Goal: Information Seeking & Learning: Check status

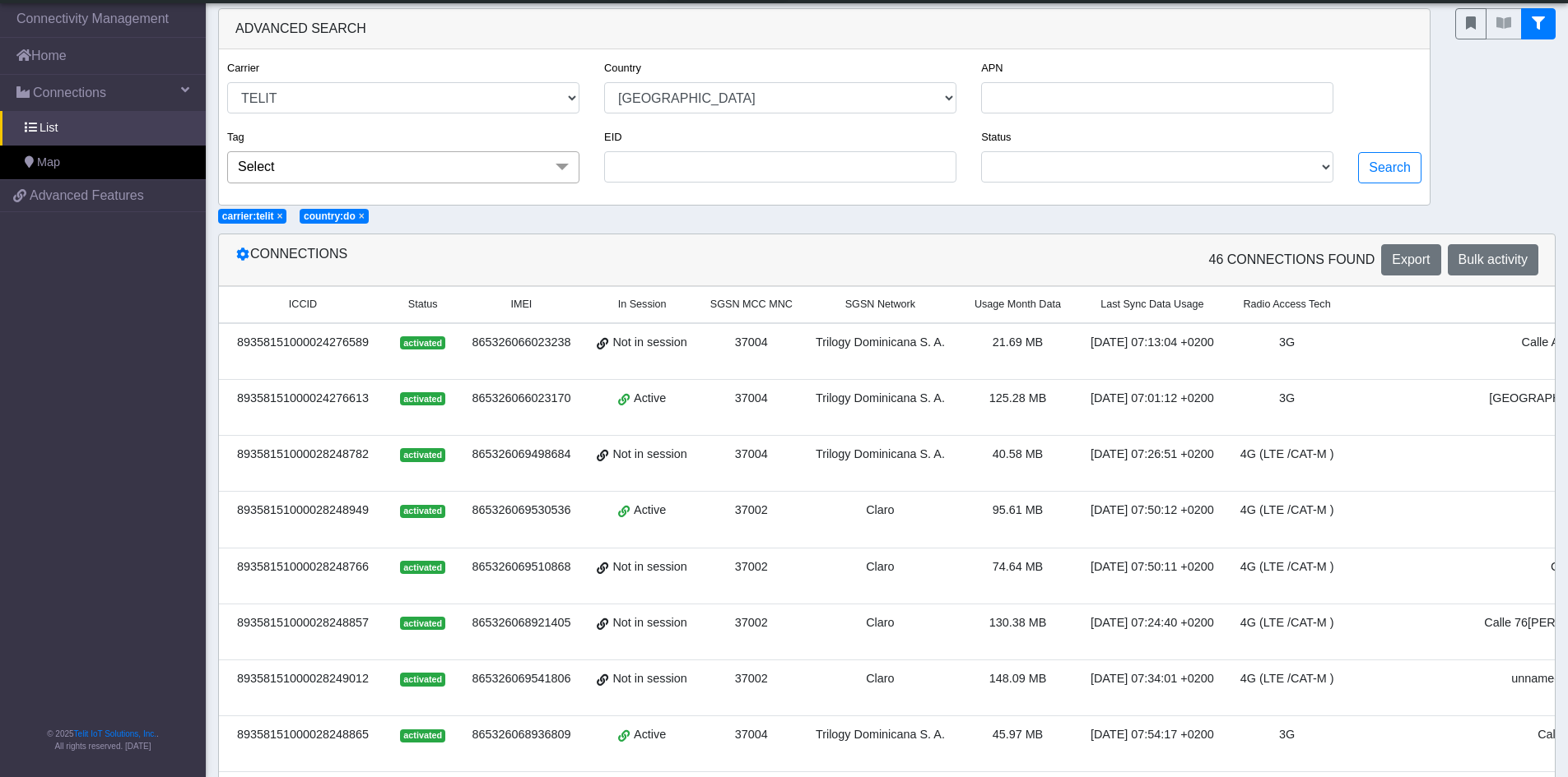
select select "telit"
select select "do"
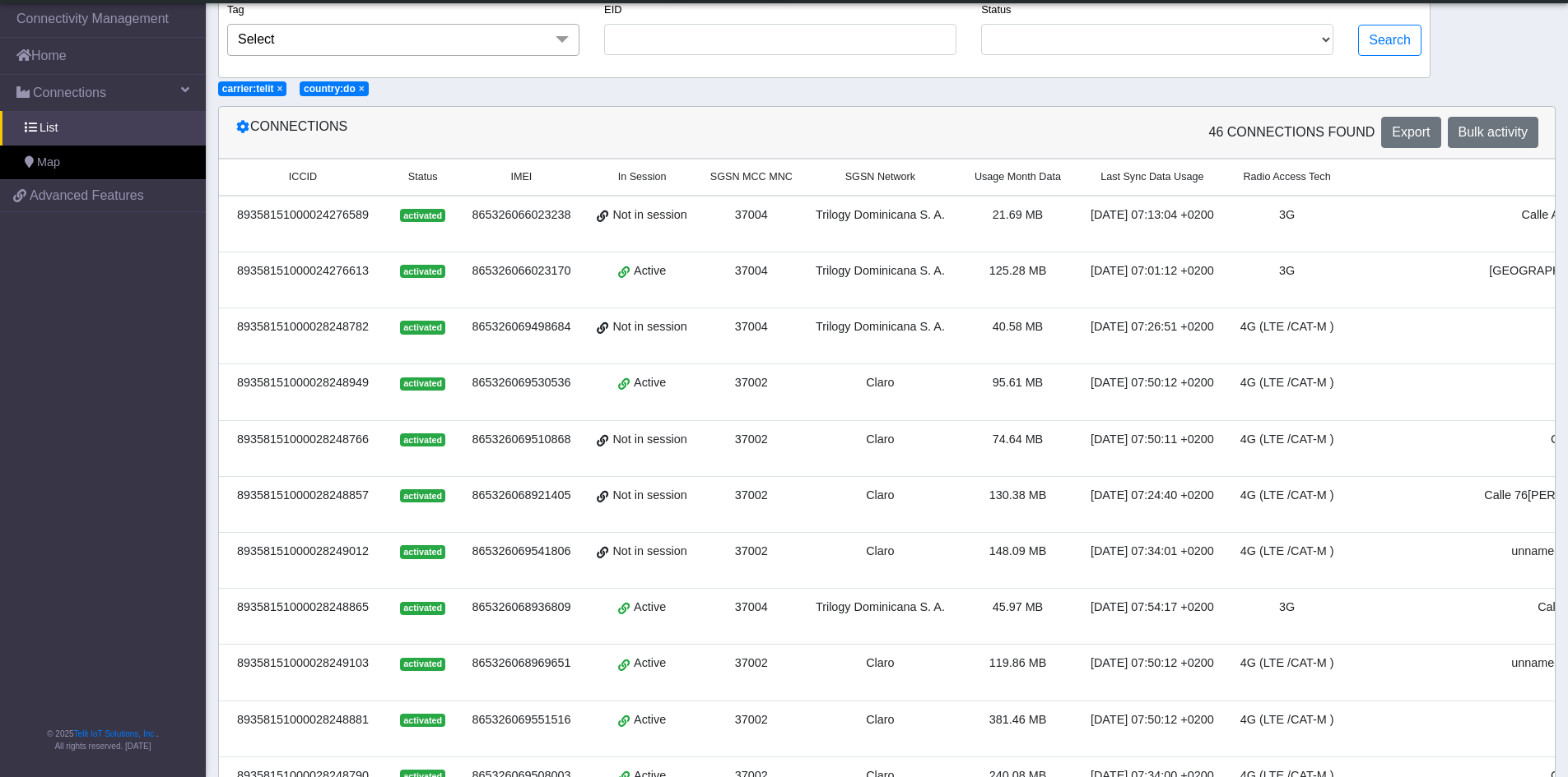
scroll to position [0, 265]
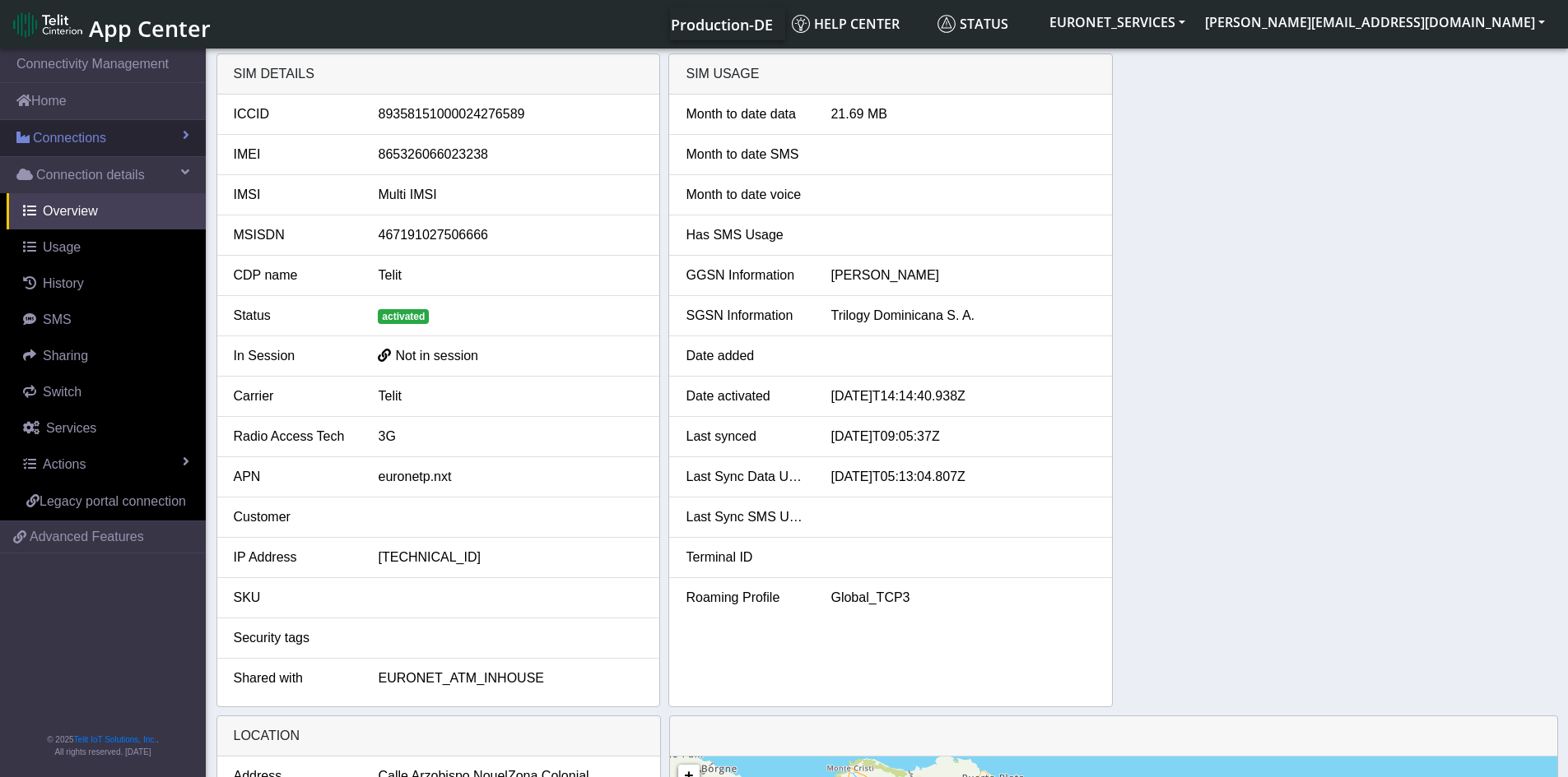
click at [85, 137] on span "Connections" at bounding box center [69, 138] width 74 height 20
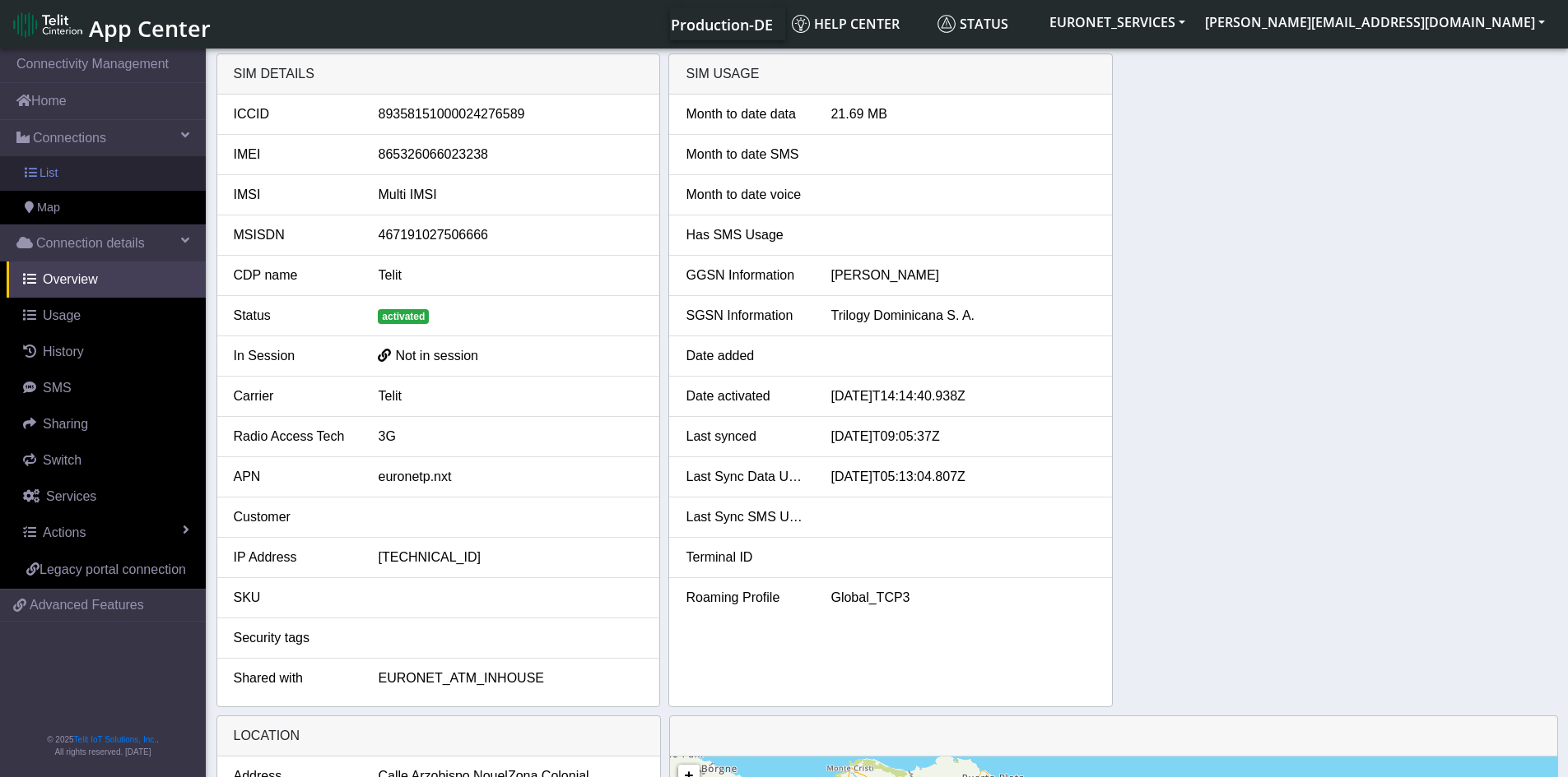
click at [39, 167] on link "List" at bounding box center [103, 173] width 206 height 35
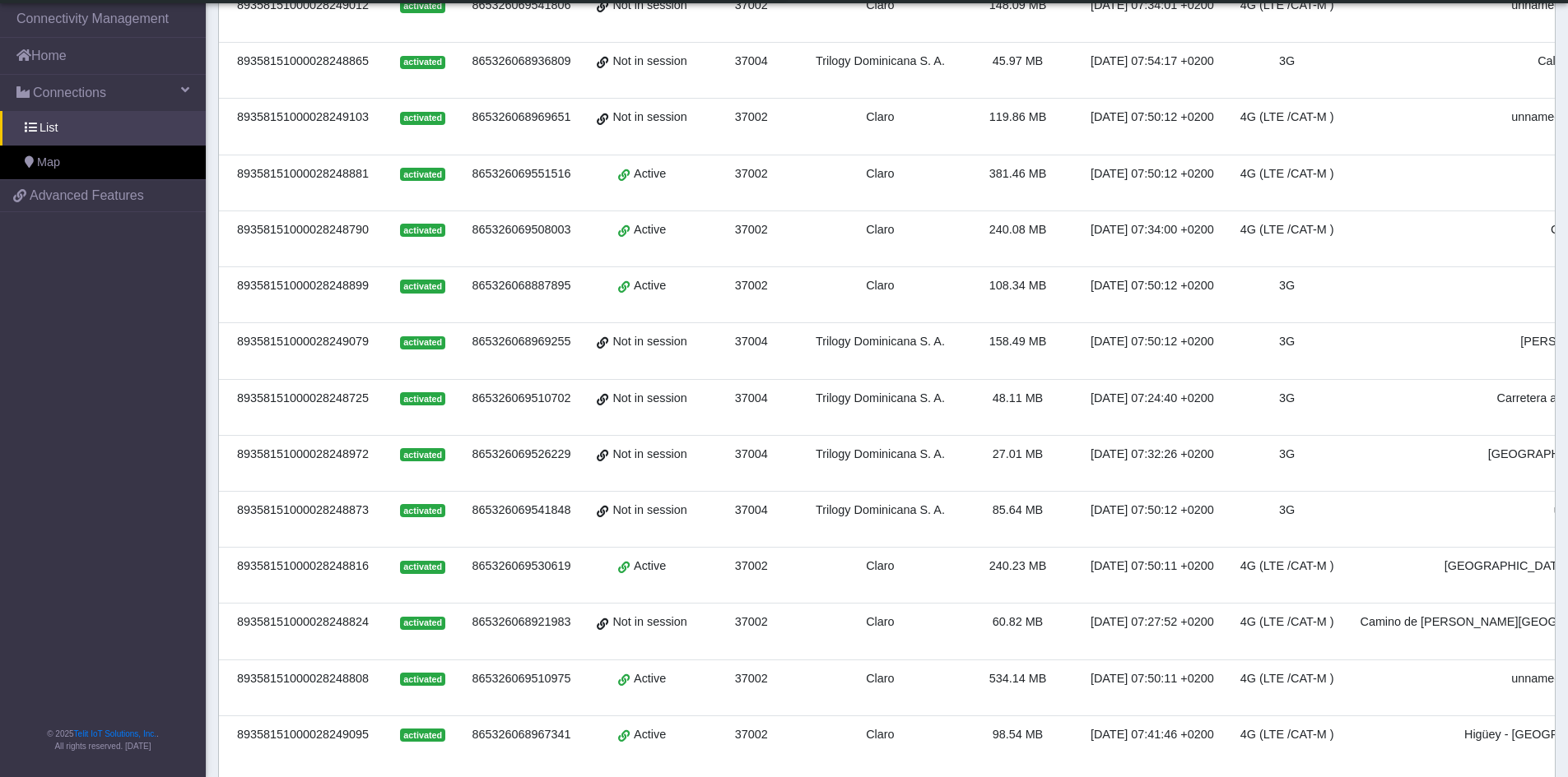
scroll to position [765, 0]
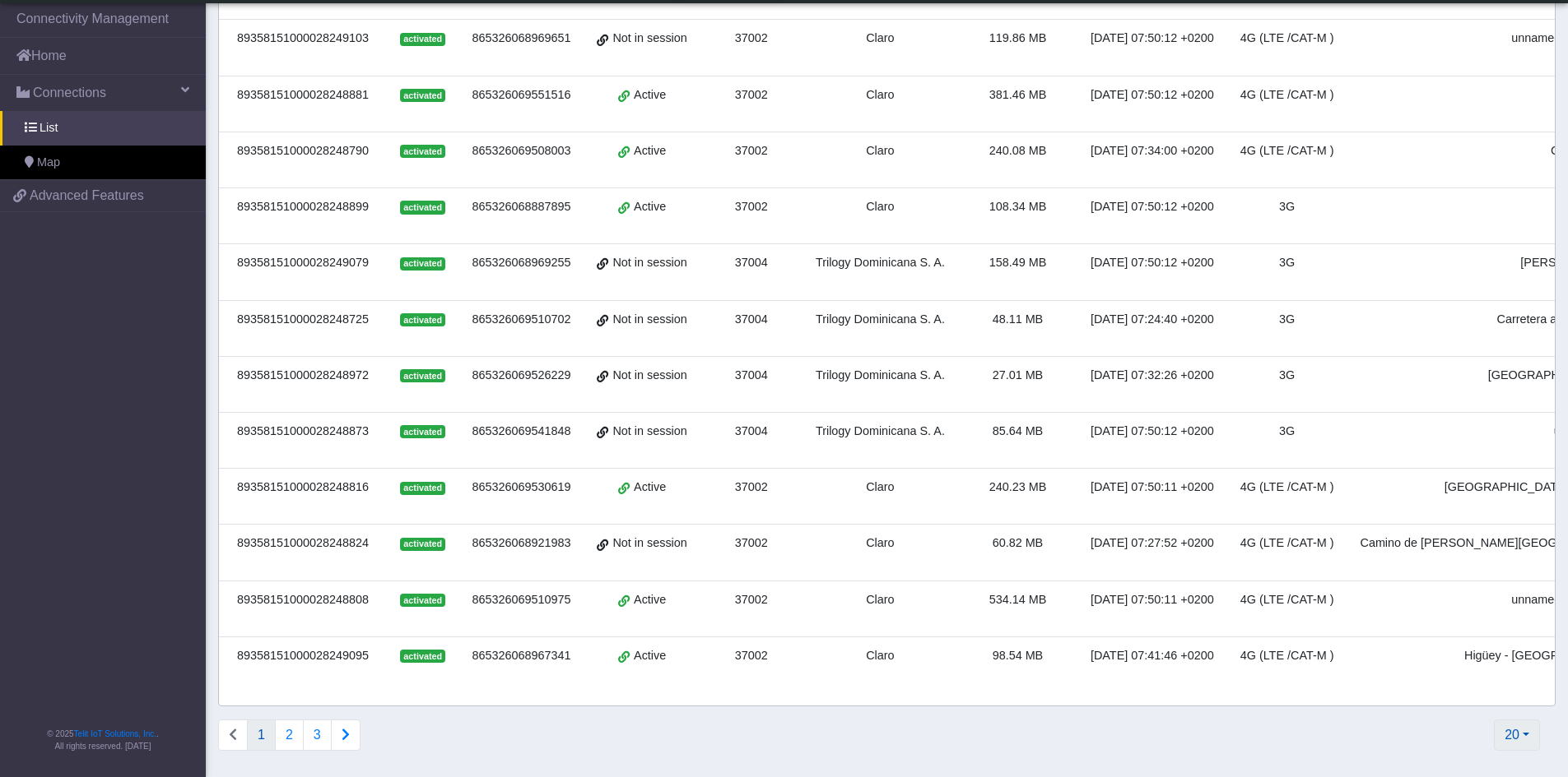
click at [1524, 742] on button "20" at bounding box center [1517, 735] width 46 height 31
click at [1460, 649] on button "500" at bounding box center [1473, 645] width 130 height 27
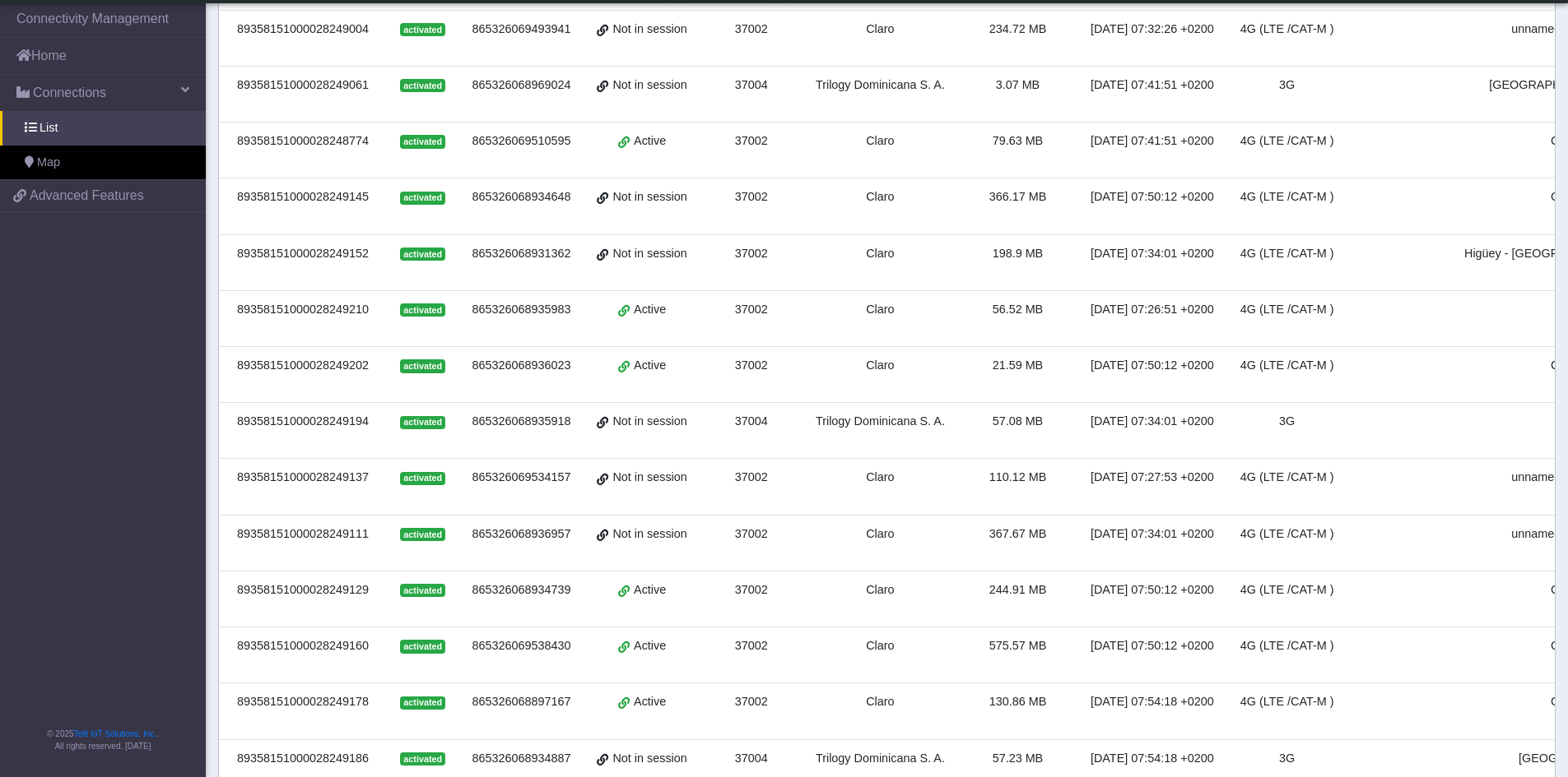
scroll to position [2106, 0]
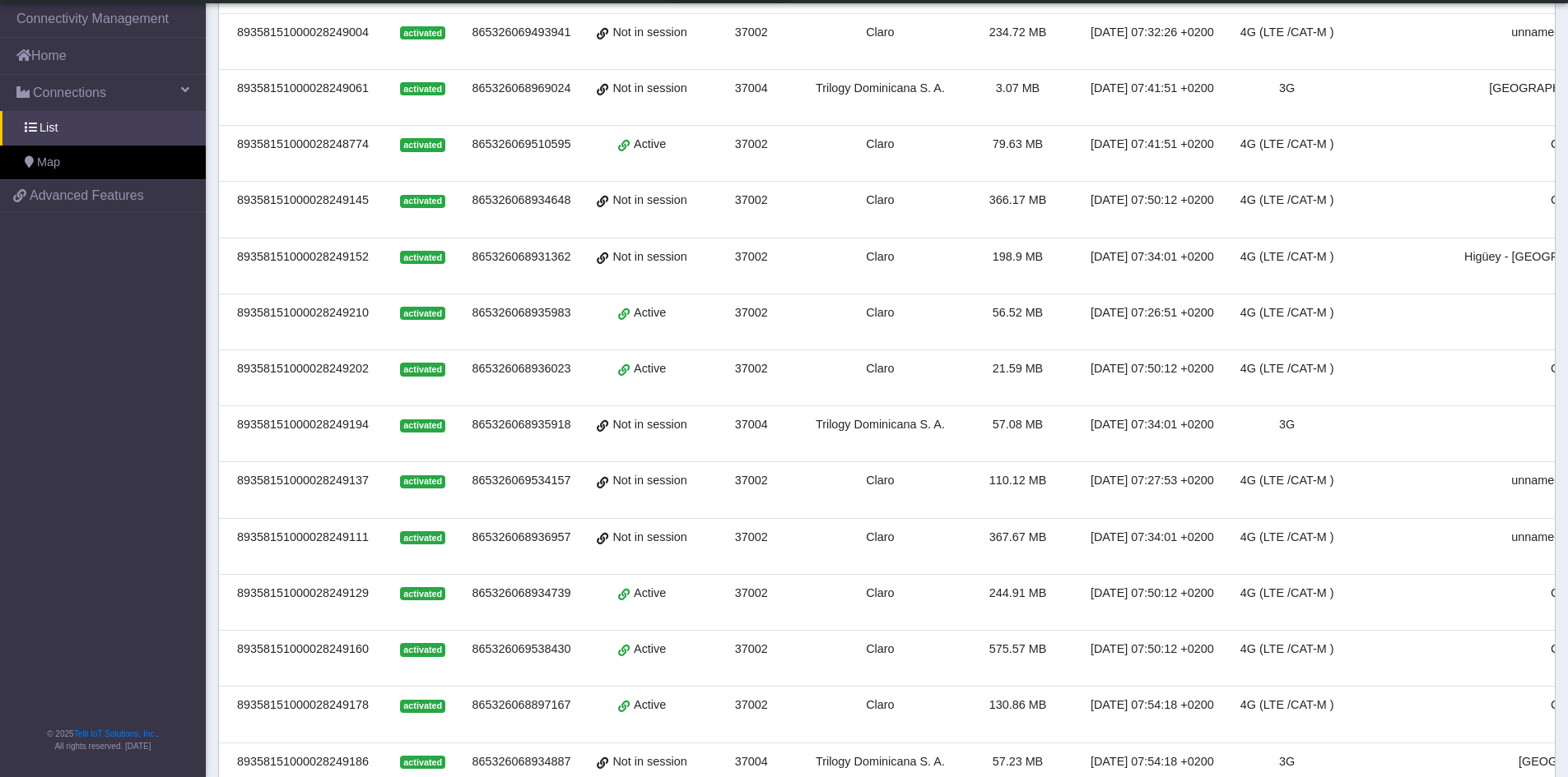
click at [304, 483] on div "89358151000028249137" at bounding box center [303, 481] width 148 height 18
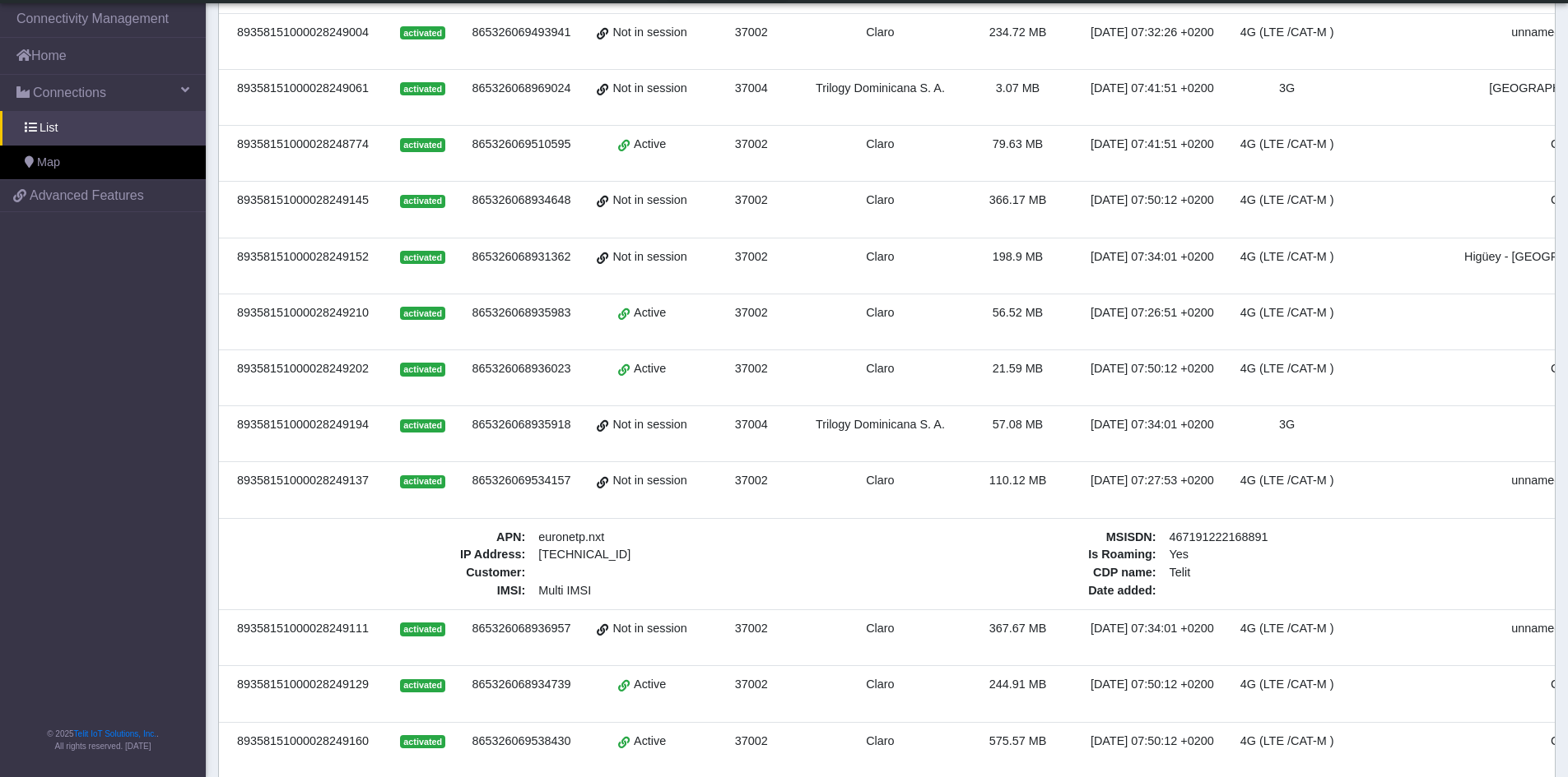
click at [626, 483] on span "Not in session" at bounding box center [649, 481] width 74 height 18
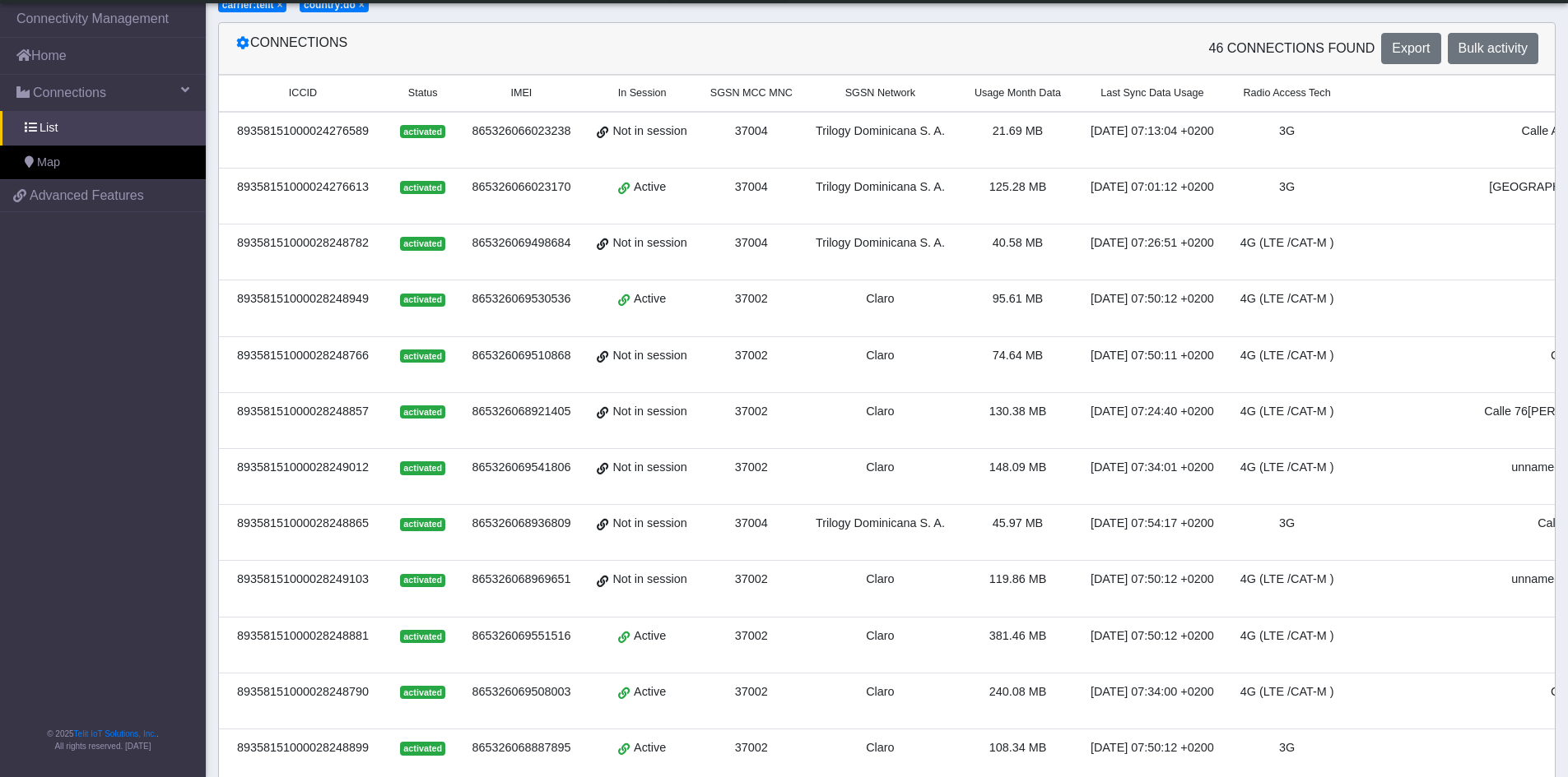
scroll to position [205, 0]
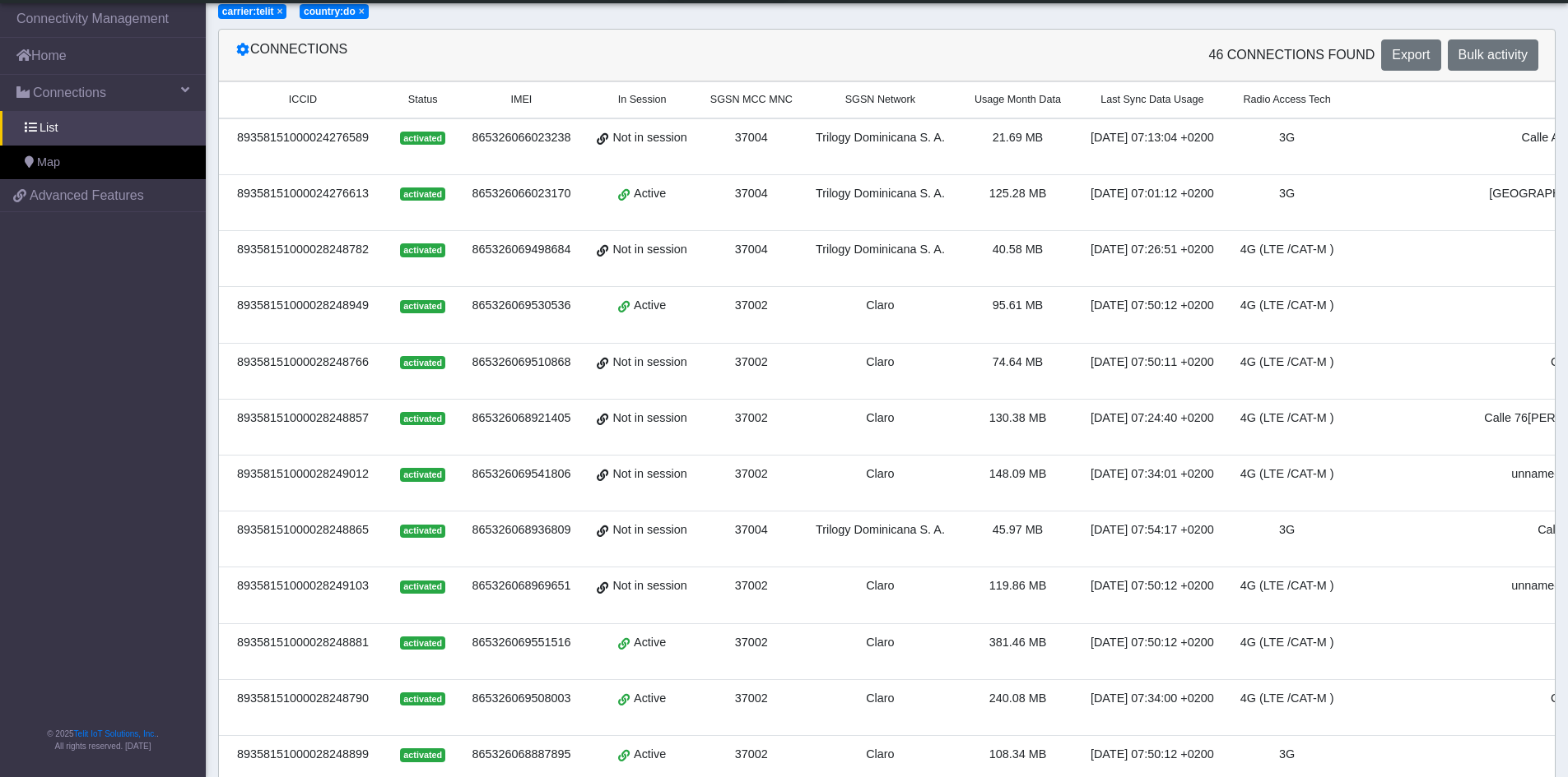
click at [634, 192] on span "Active" at bounding box center [650, 194] width 32 height 18
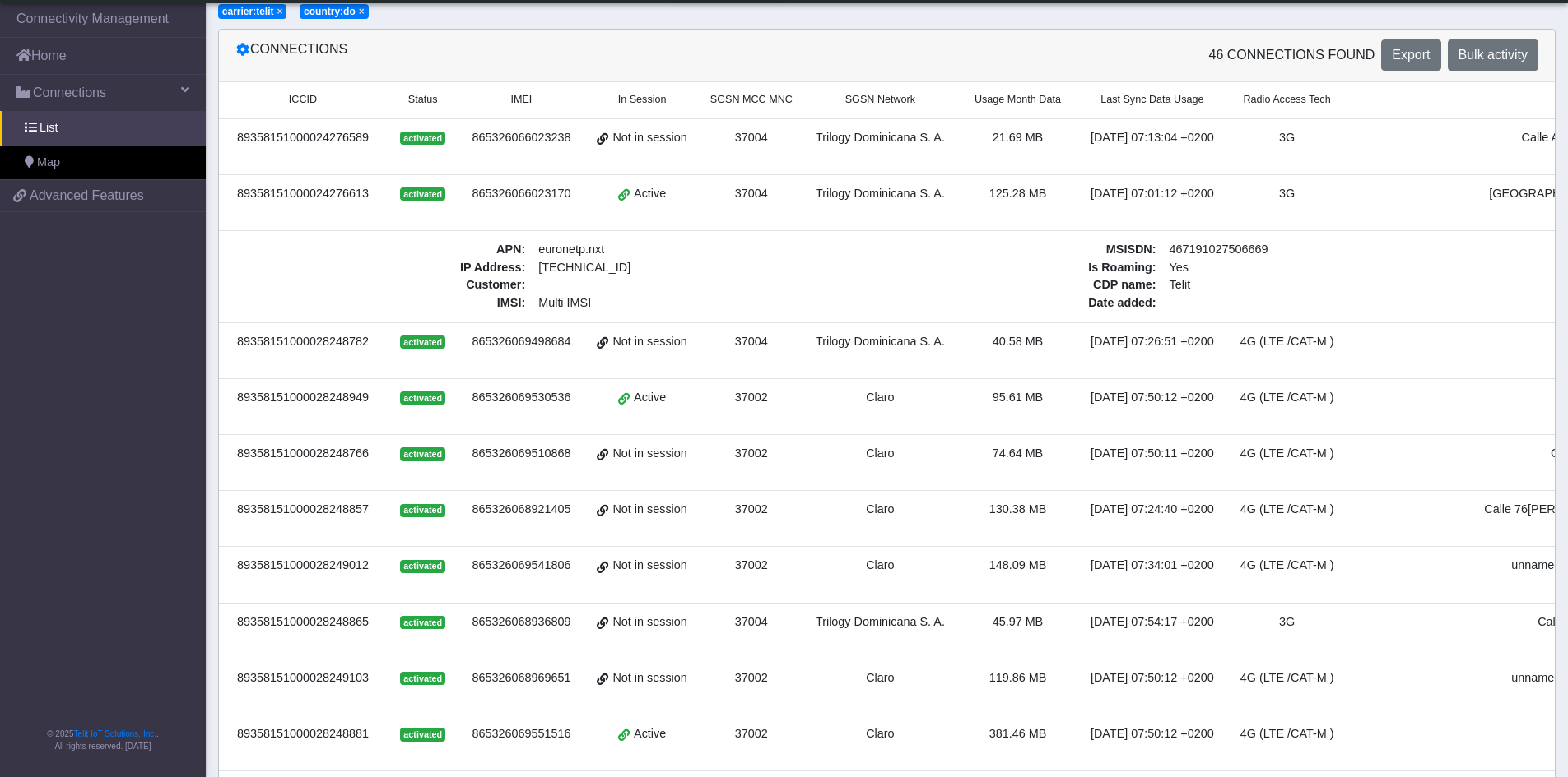
click at [634, 192] on span "Active" at bounding box center [650, 194] width 32 height 18
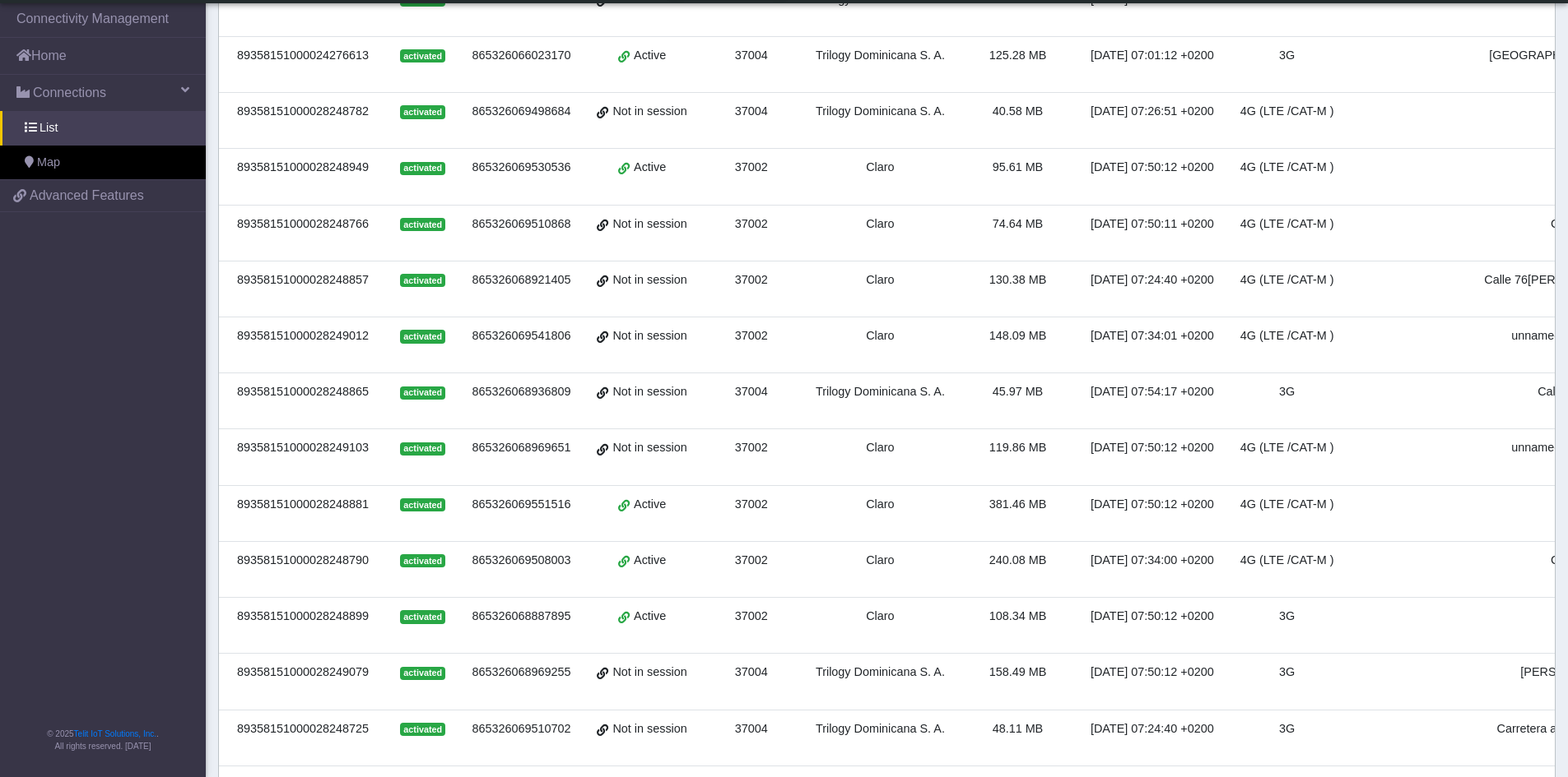
scroll to position [340, 0]
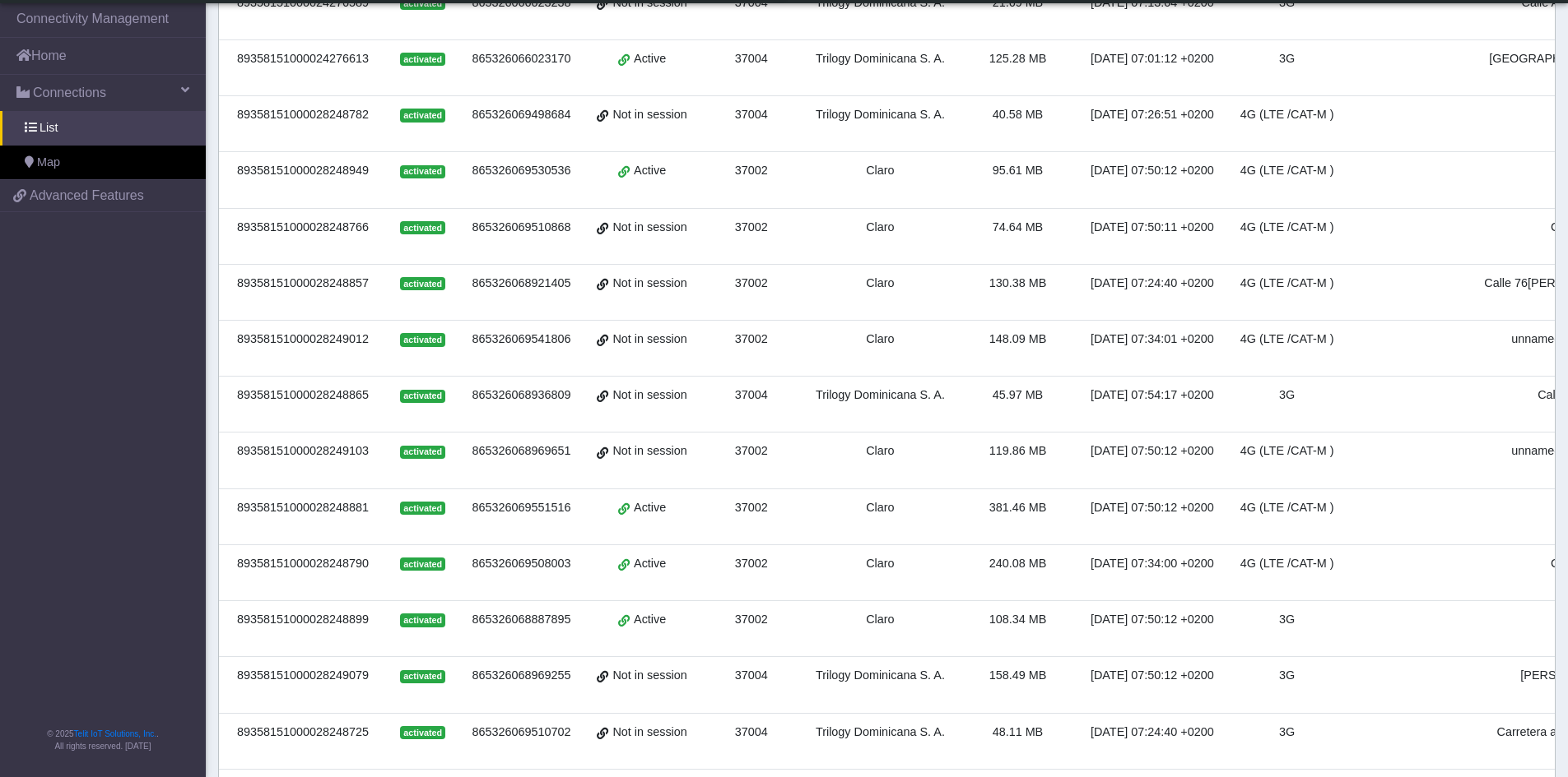
click at [642, 230] on span "Not in session" at bounding box center [649, 228] width 74 height 18
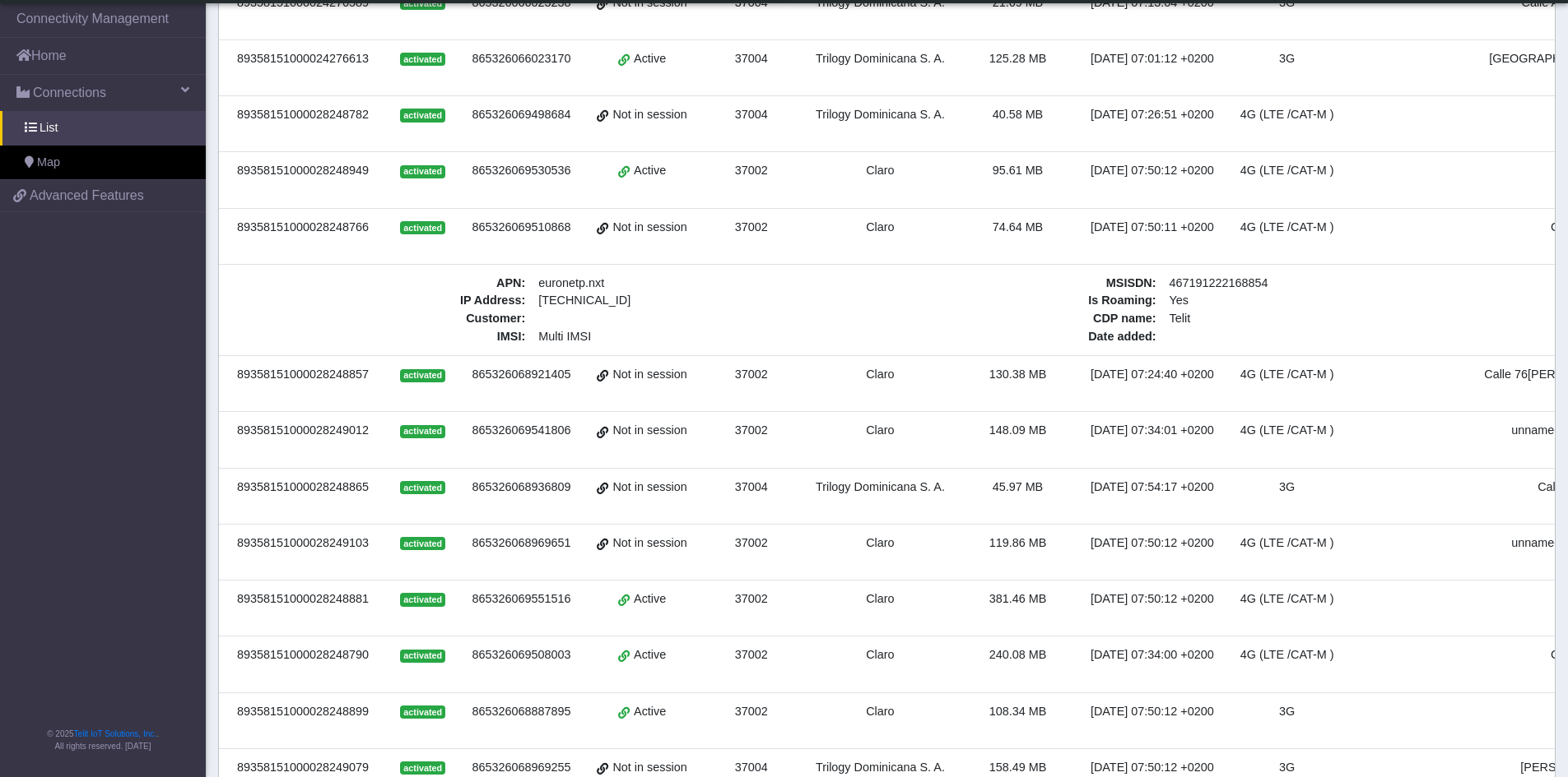
scroll to position [0, 0]
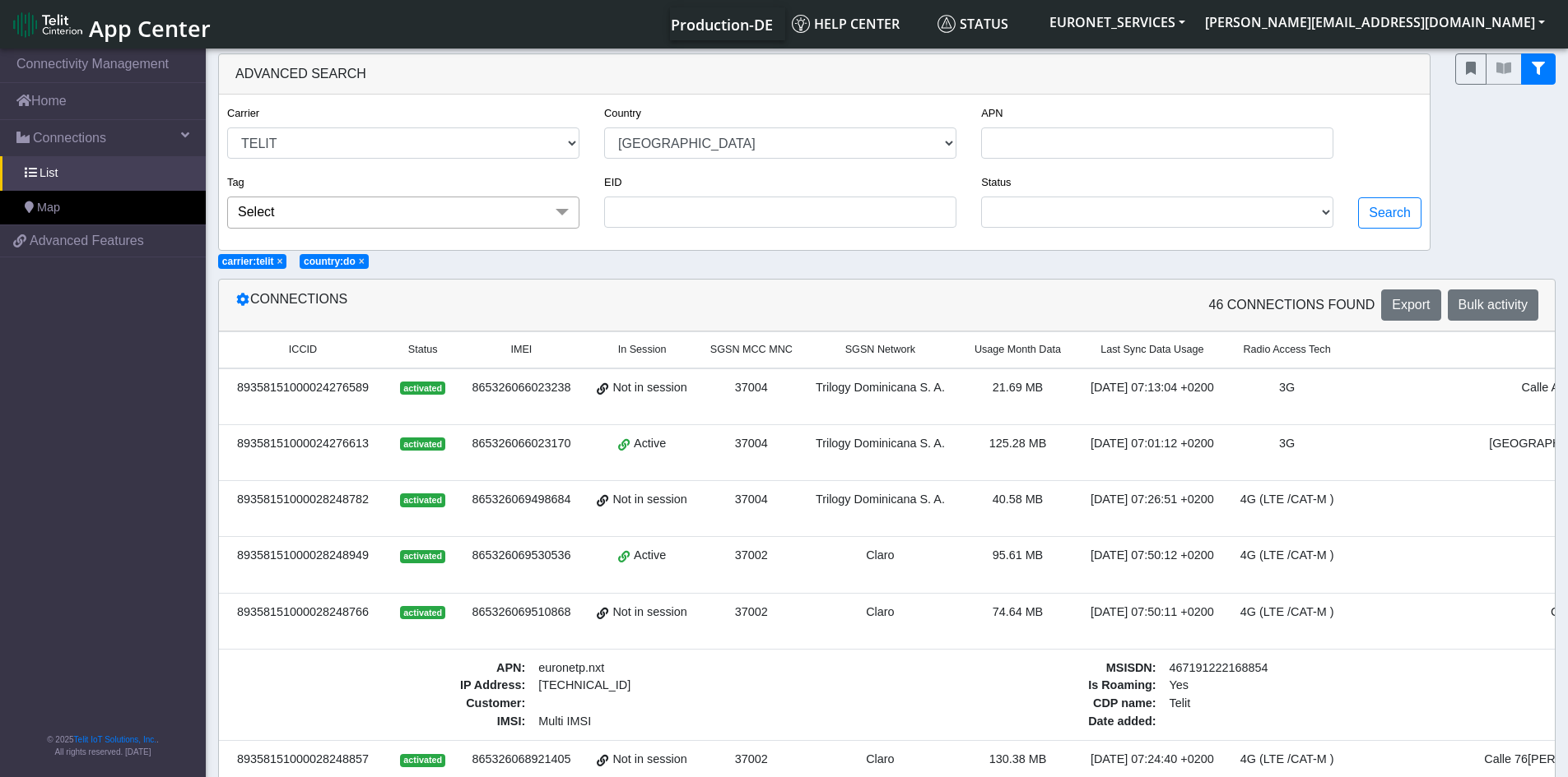
click at [1470, 224] on div at bounding box center [1505, 152] width 125 height 198
click at [104, 551] on nav "Connectivity Management Home Connections List Map 546357d75e1755cf6d8d11d4313f4…" at bounding box center [103, 414] width 206 height 738
click at [1488, 139] on div at bounding box center [1505, 152] width 125 height 198
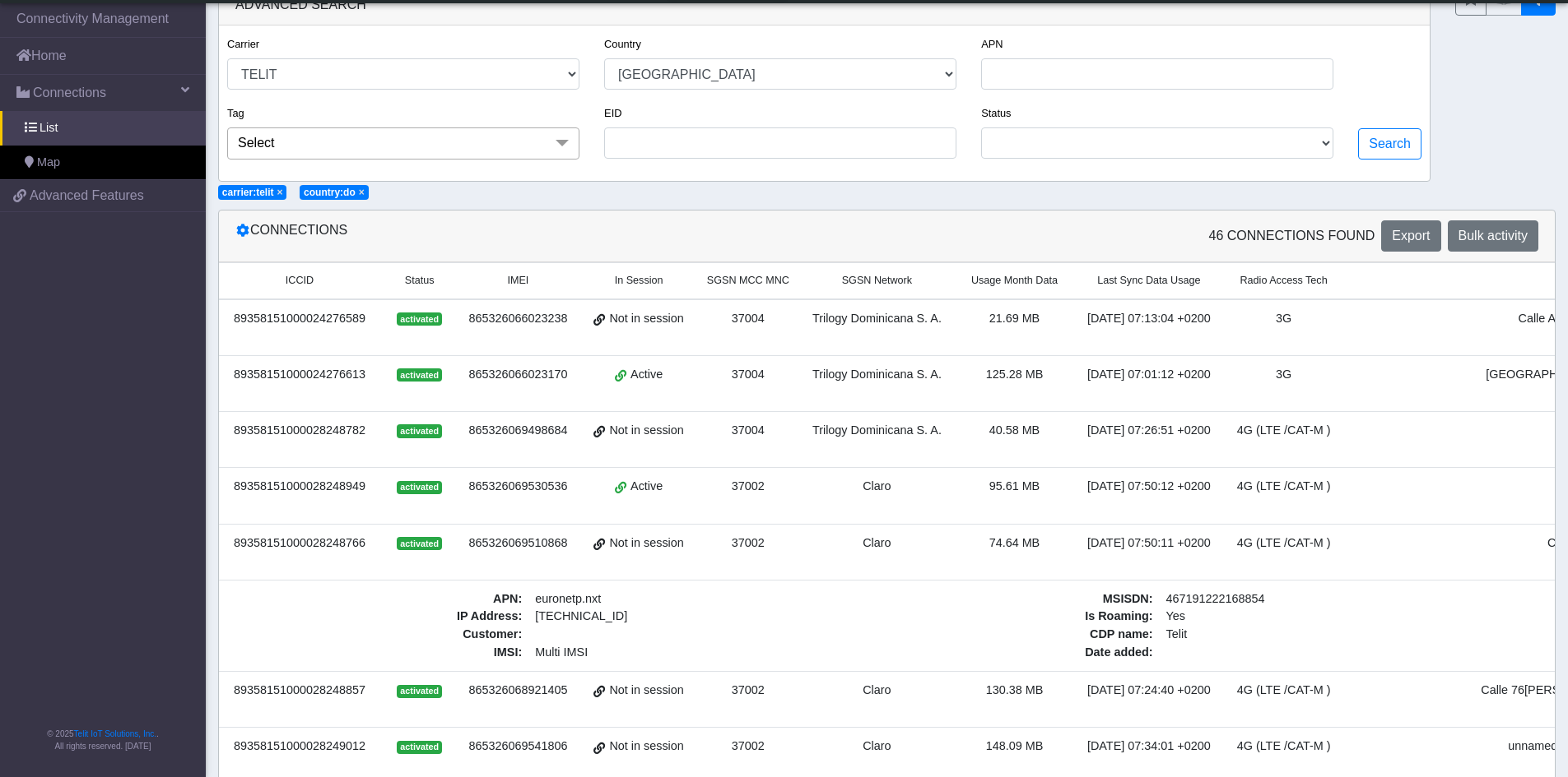
scroll to position [20, 0]
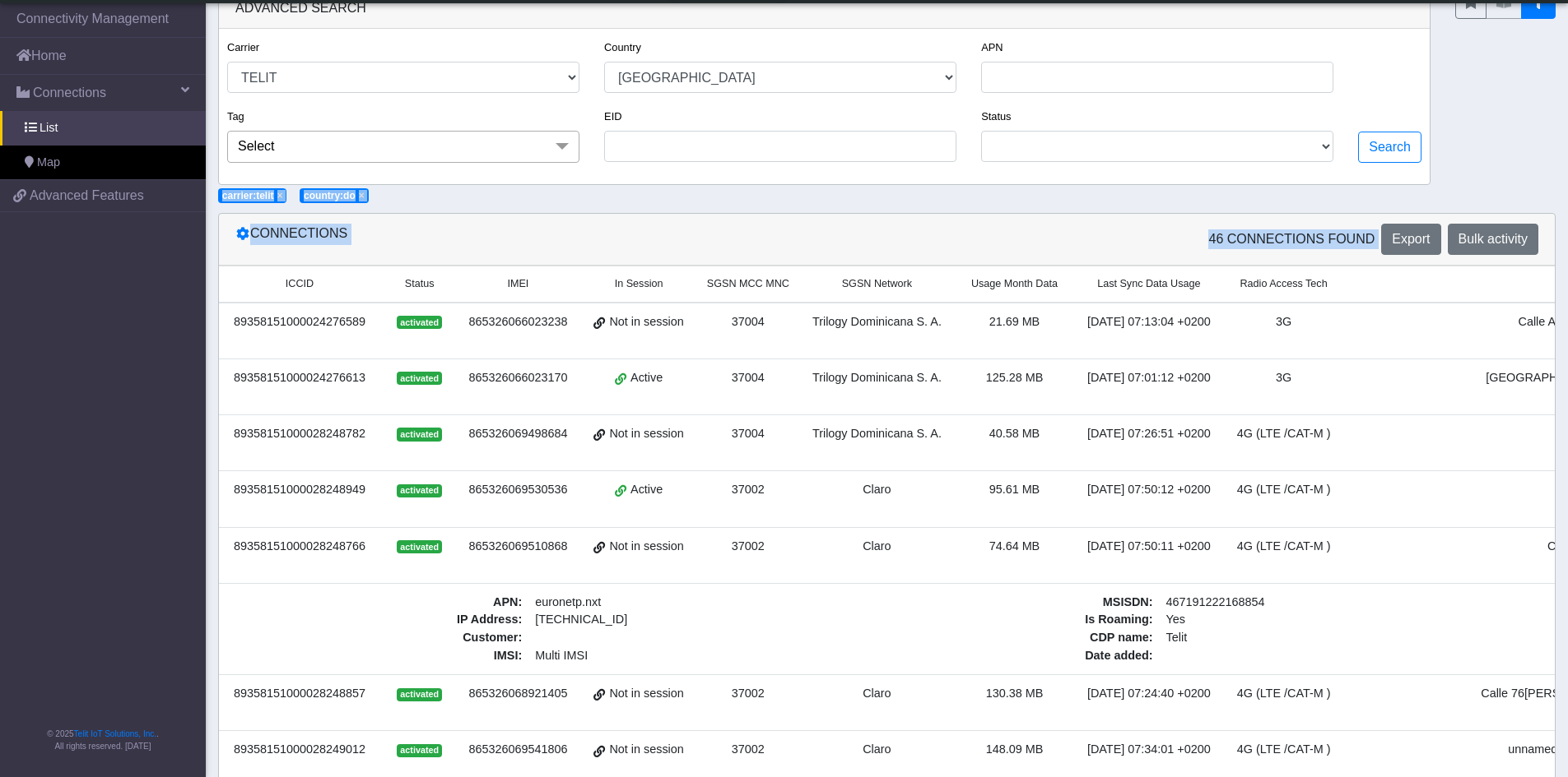
drag, startPoint x: 1566, startPoint y: 152, endPoint x: 1566, endPoint y: 250, distance: 98.0
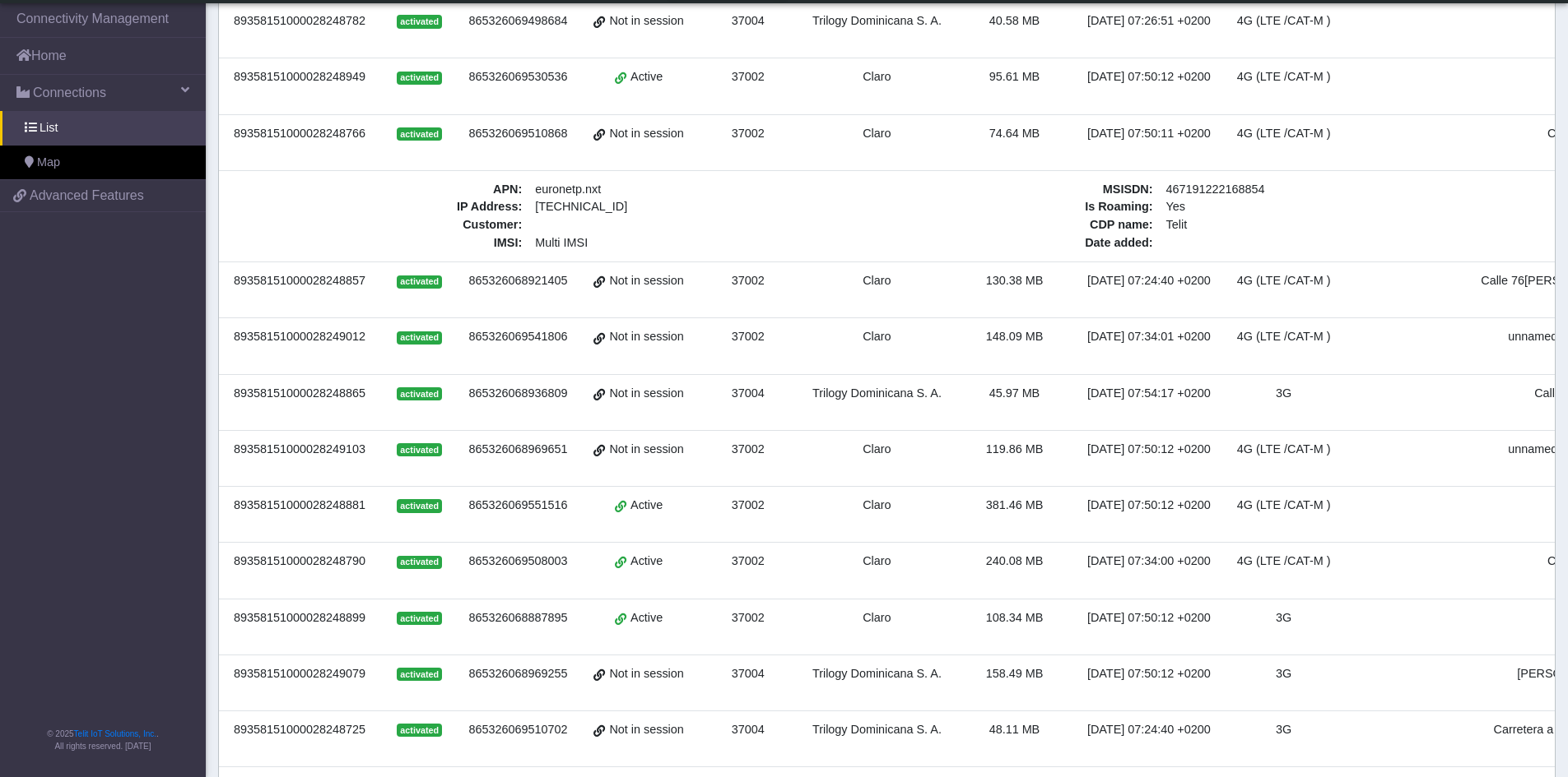
scroll to position [0, 0]
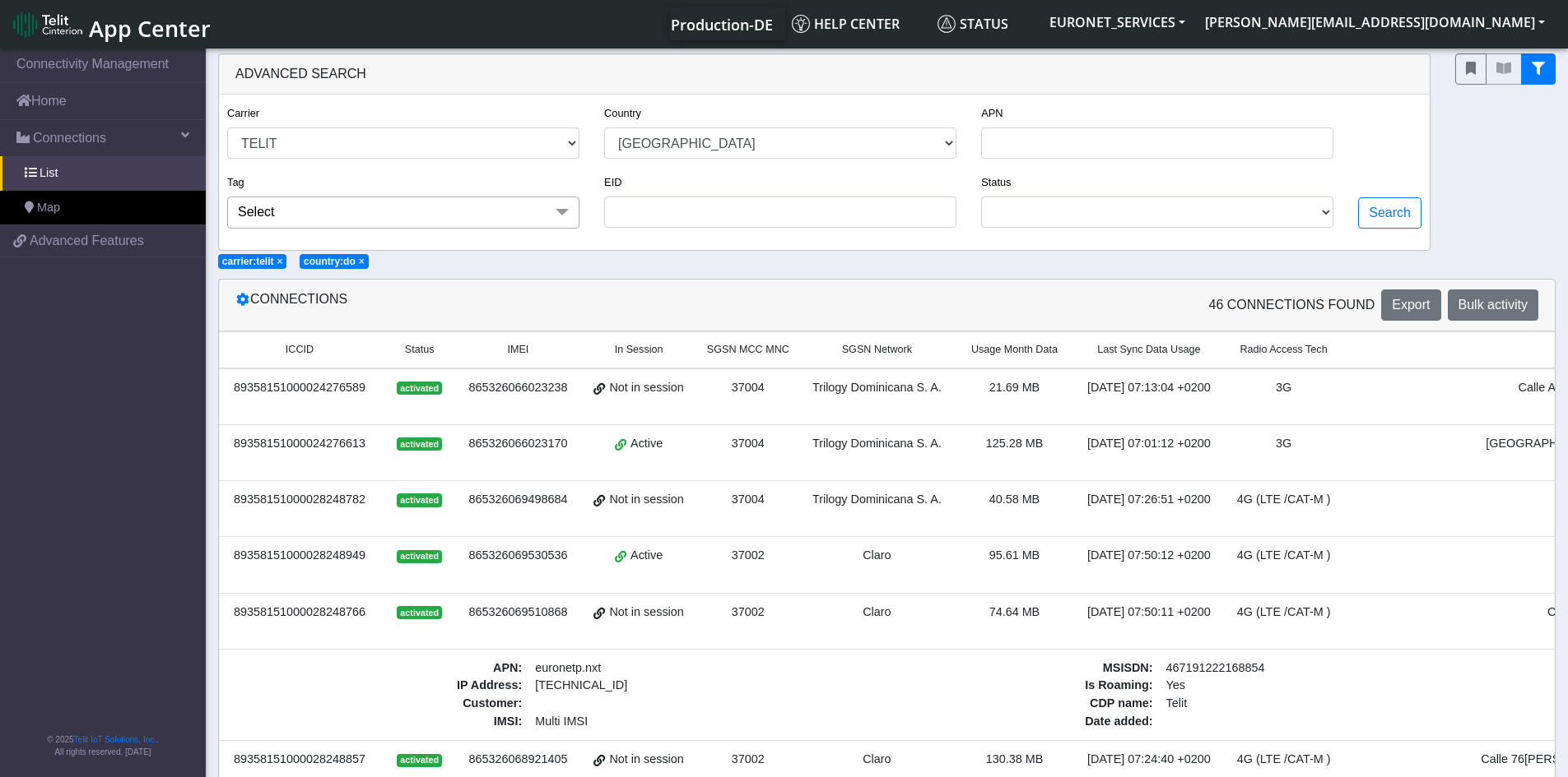
click at [1469, 188] on div at bounding box center [1505, 152] width 125 height 198
click at [1147, 263] on div "Advanced Search Carrier TELIT Country [GEOGRAPHIC_DATA] [GEOGRAPHIC_DATA] [GEOG…" at bounding box center [886, 161] width 1362 height 217
click at [317, 305] on div "Connections" at bounding box center [555, 304] width 665 height 31
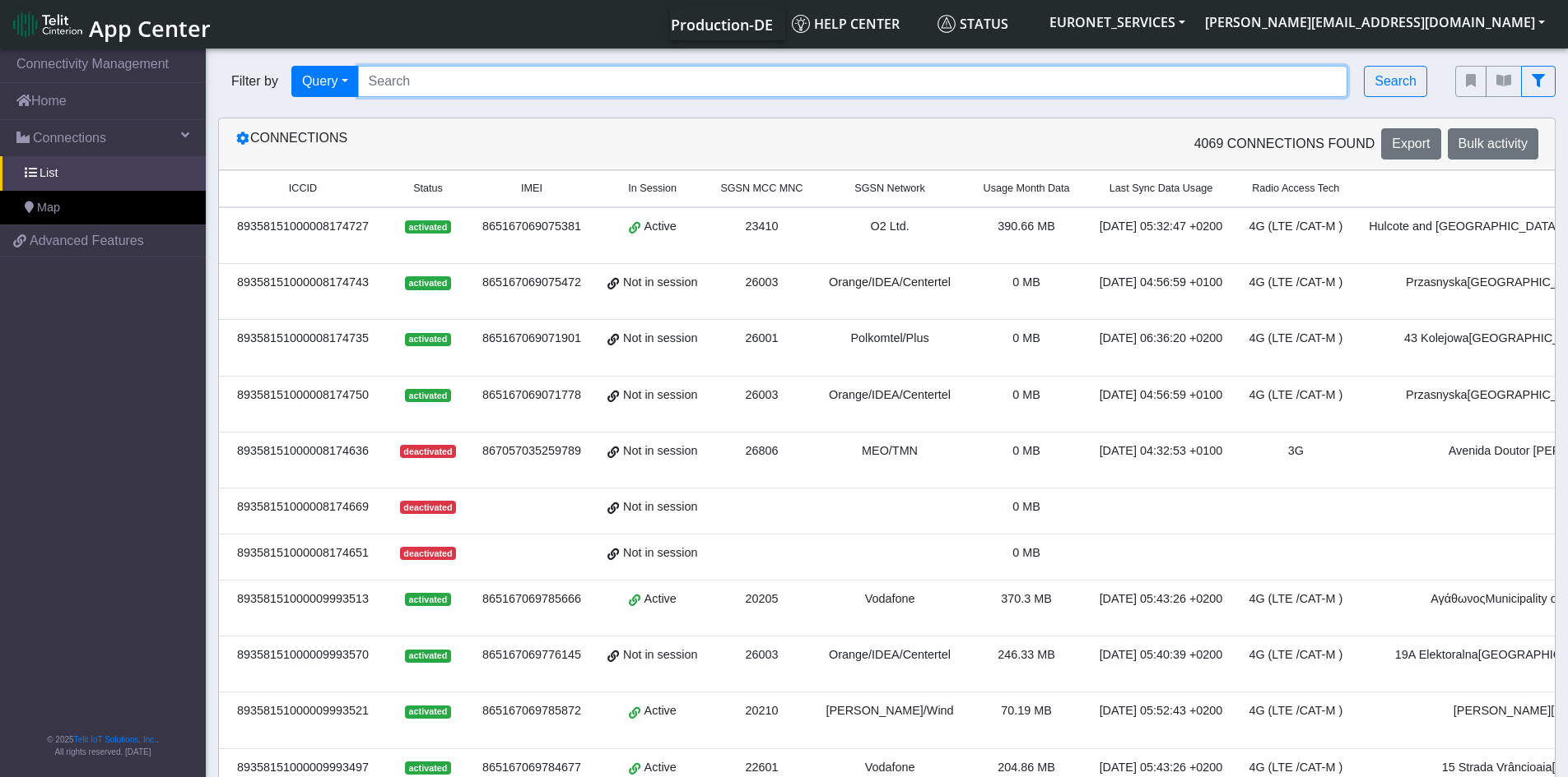
click at [391, 83] on input "Search..." at bounding box center [853, 81] width 990 height 31
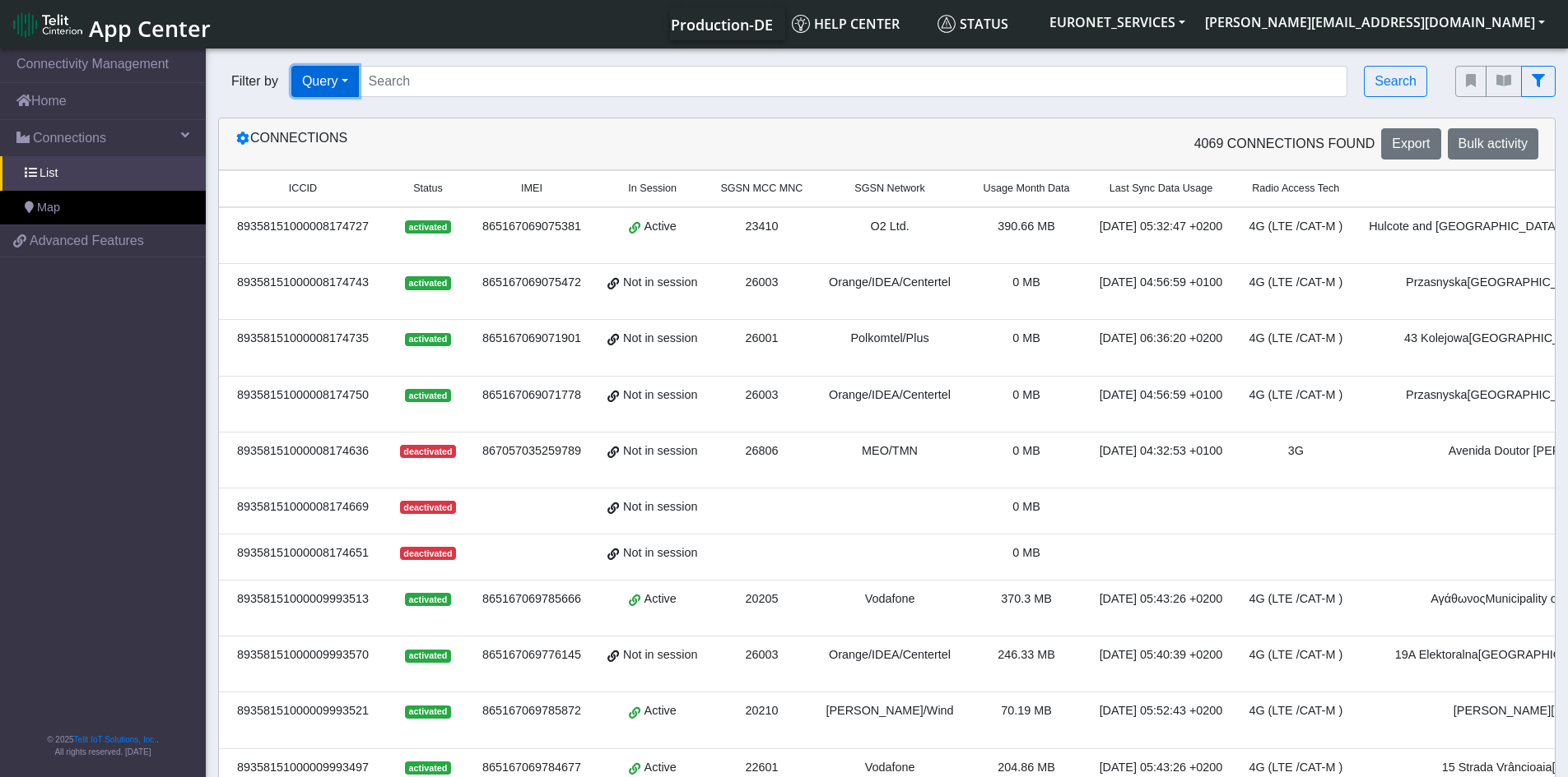
click at [351, 80] on button "Query" at bounding box center [325, 81] width 67 height 31
click at [581, 139] on div "Connections" at bounding box center [555, 144] width 665 height 31
click at [250, 143] on div "Connections" at bounding box center [555, 144] width 665 height 31
click at [243, 142] on icon at bounding box center [242, 137] width 13 height 13
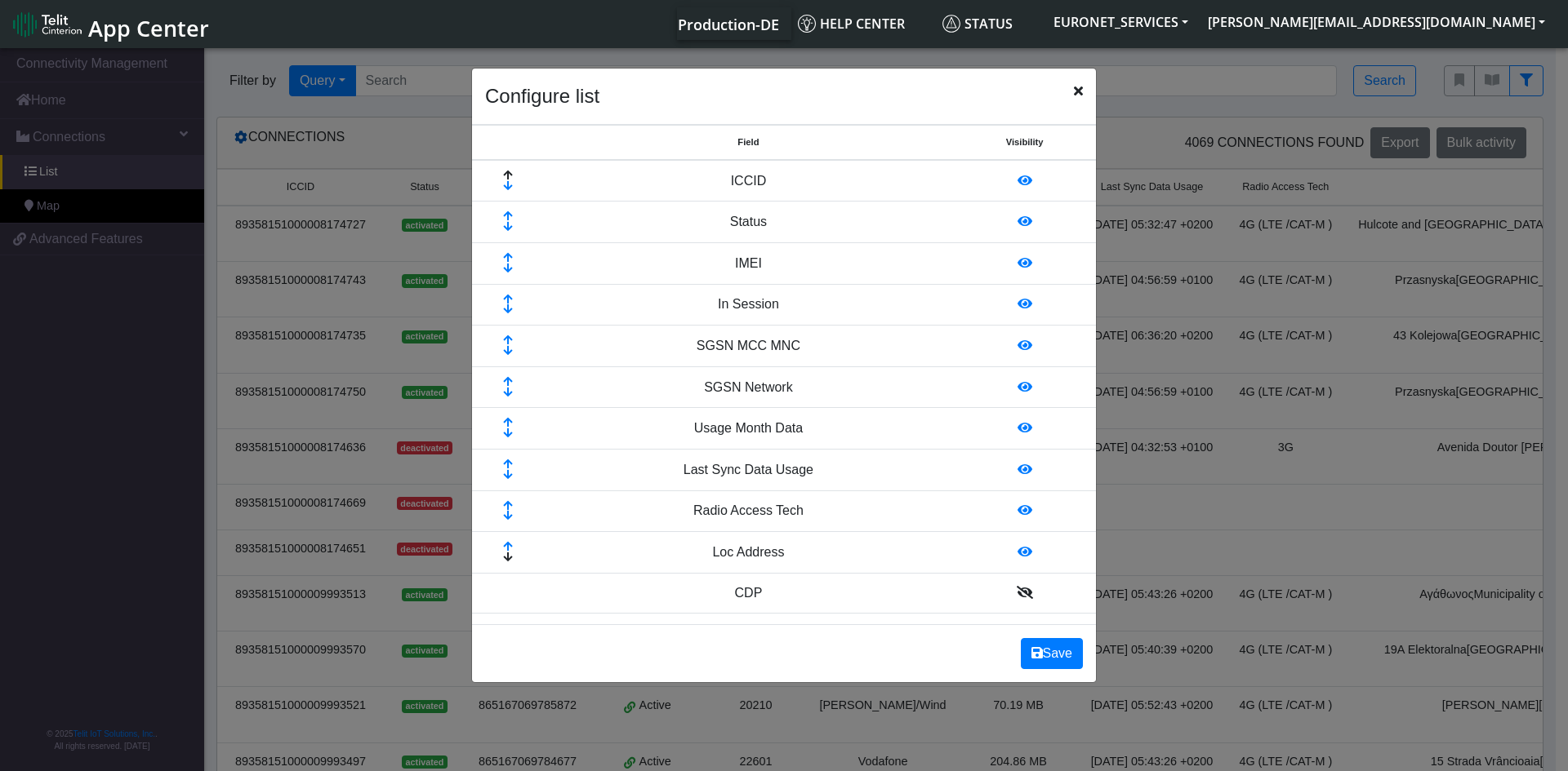
click at [241, 141] on ngb-modal-window "Configure list Field Visibility ICCID Status IMEI In Session SGSN MCC MNC SGSN …" at bounding box center [784, 411] width 1568 height 732
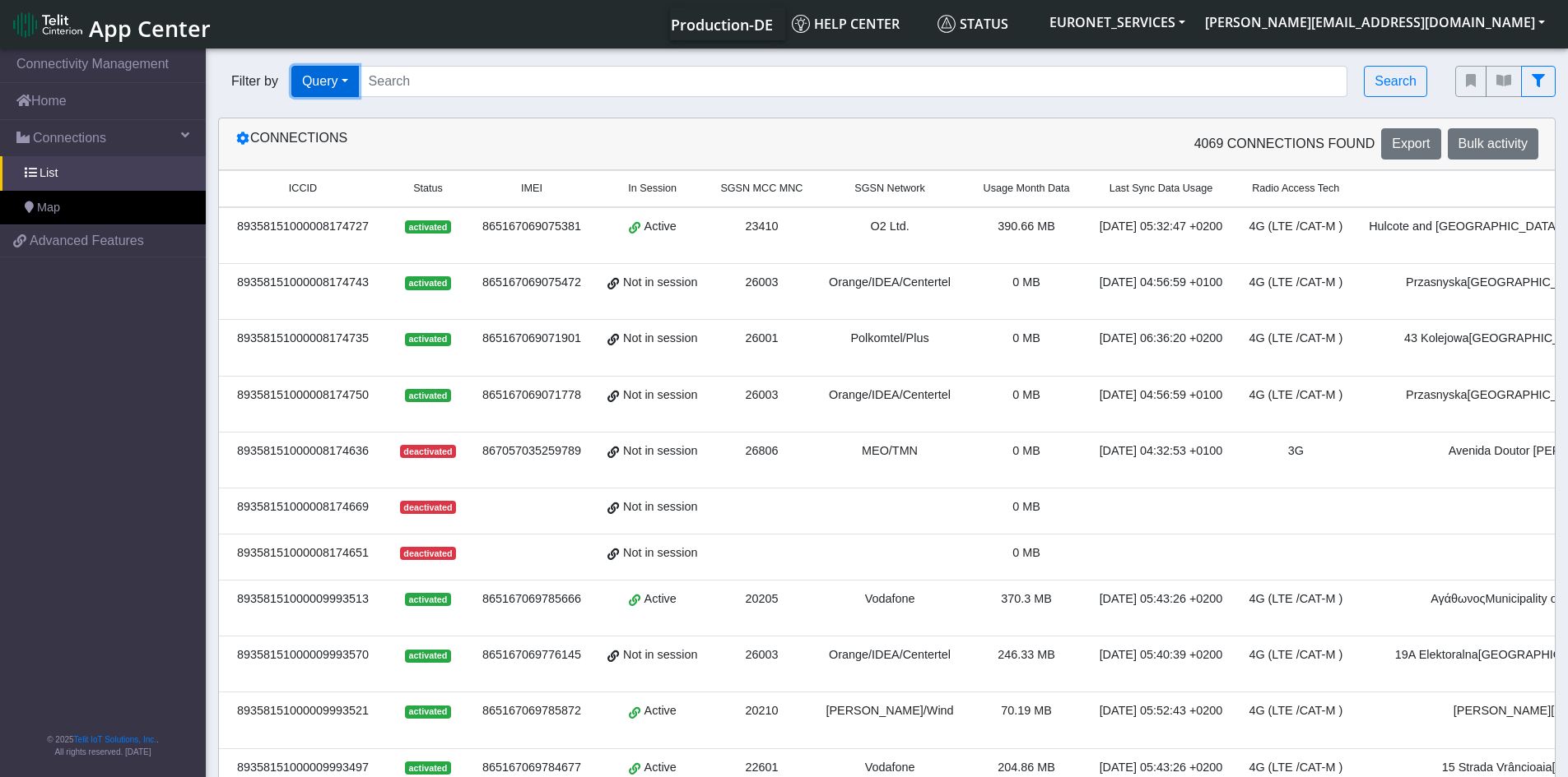
click at [345, 82] on button "Query" at bounding box center [325, 81] width 67 height 31
click at [349, 227] on button "Country" at bounding box center [357, 224] width 130 height 27
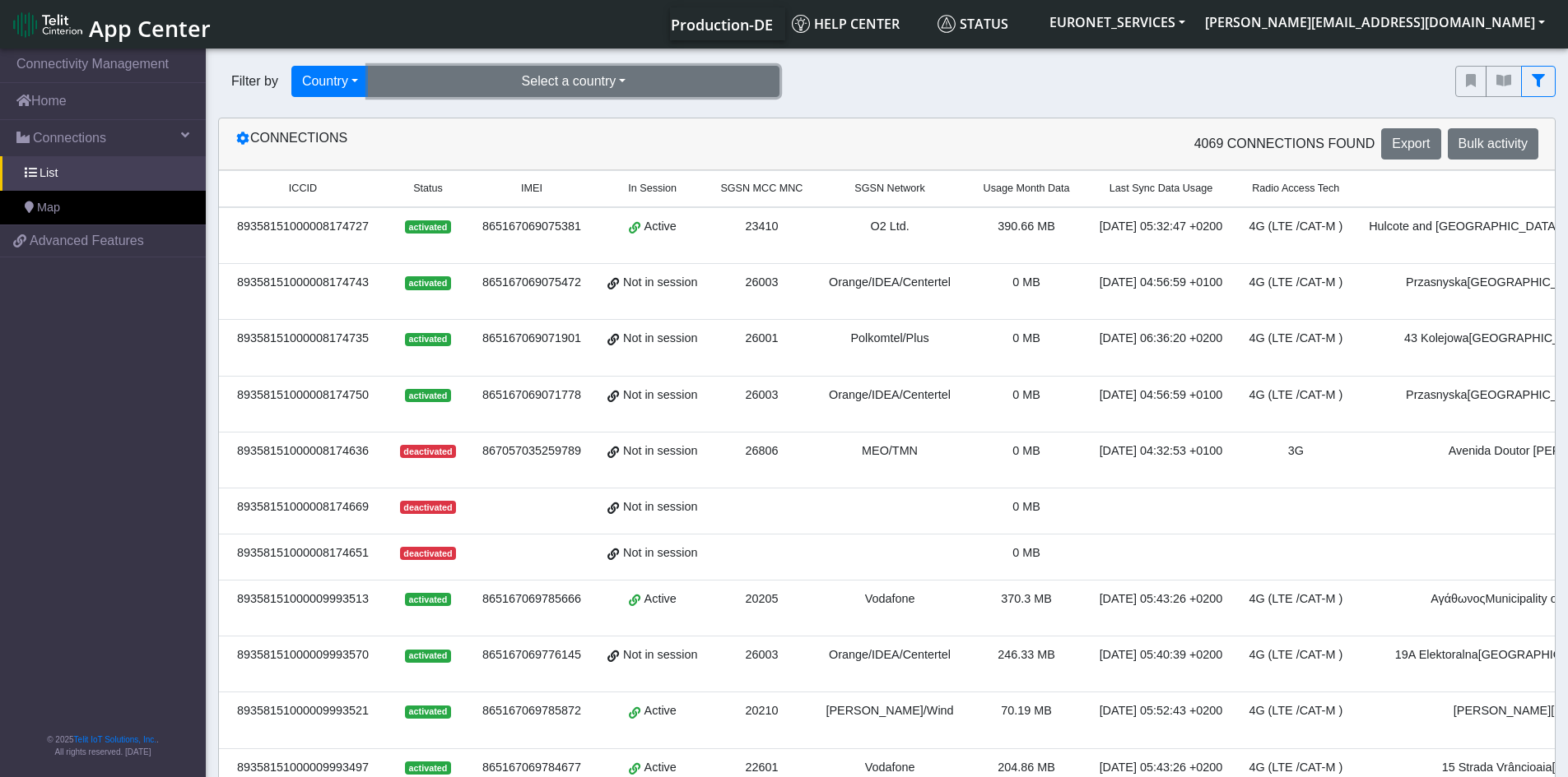
click at [665, 85] on button "Select a country" at bounding box center [574, 81] width 412 height 31
click at [603, 73] on button "Select a country" at bounding box center [574, 81] width 412 height 31
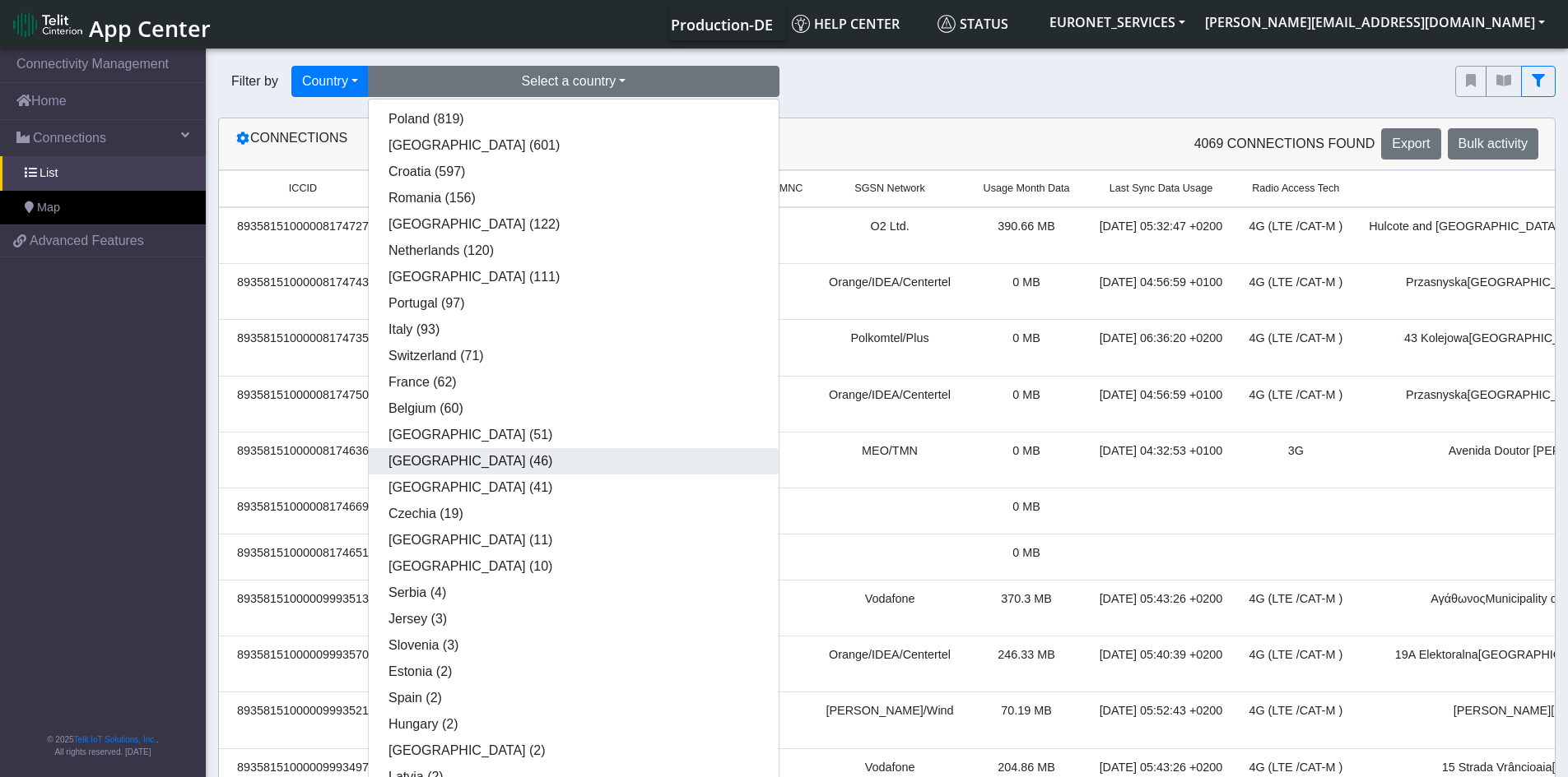
click at [504, 463] on button "Dominican Republic (46)" at bounding box center [574, 461] width 410 height 27
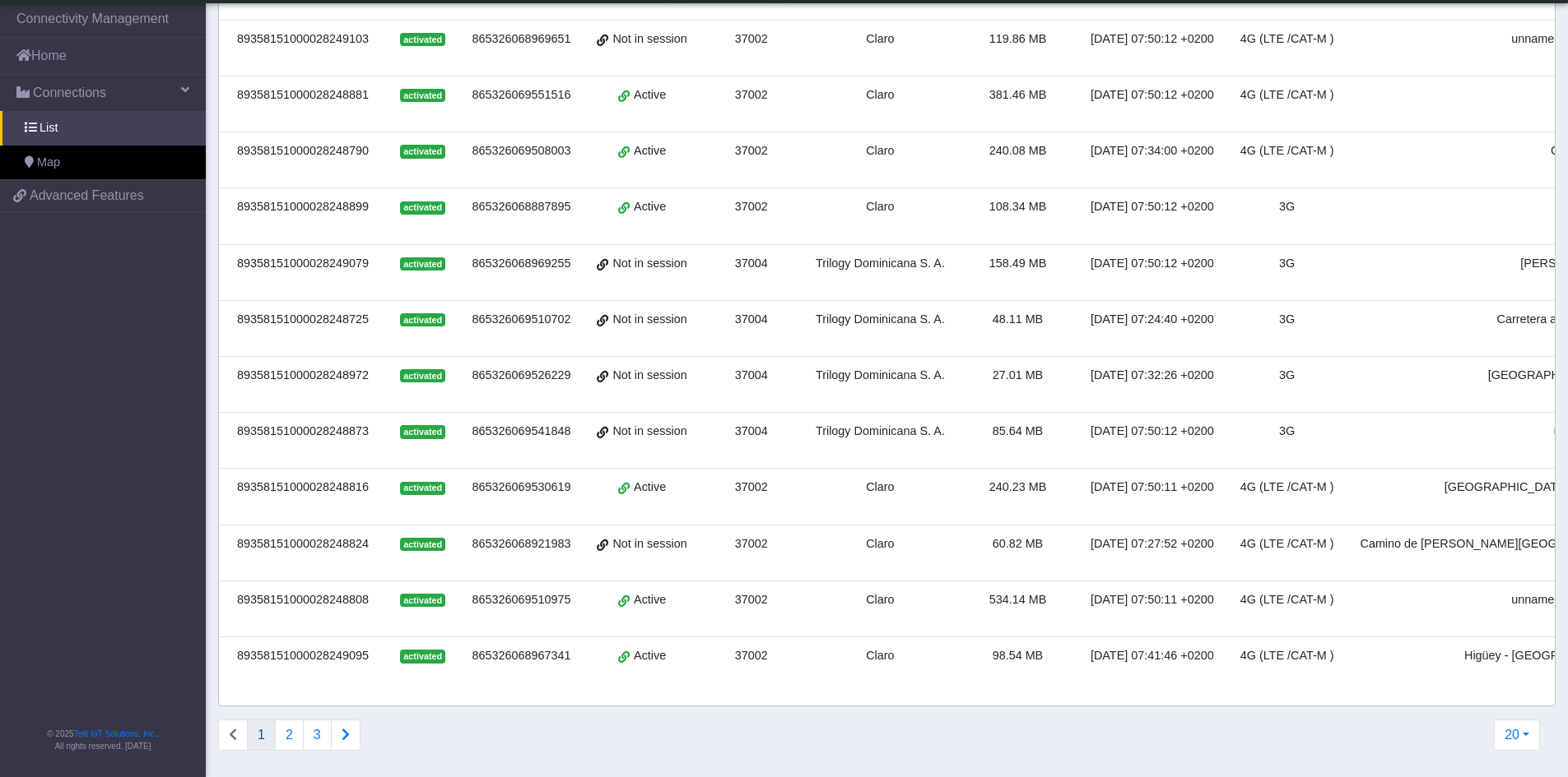
scroll to position [624, 0]
click at [1507, 743] on button "20" at bounding box center [1517, 735] width 46 height 31
click at [1440, 643] on button "500" at bounding box center [1473, 645] width 130 height 27
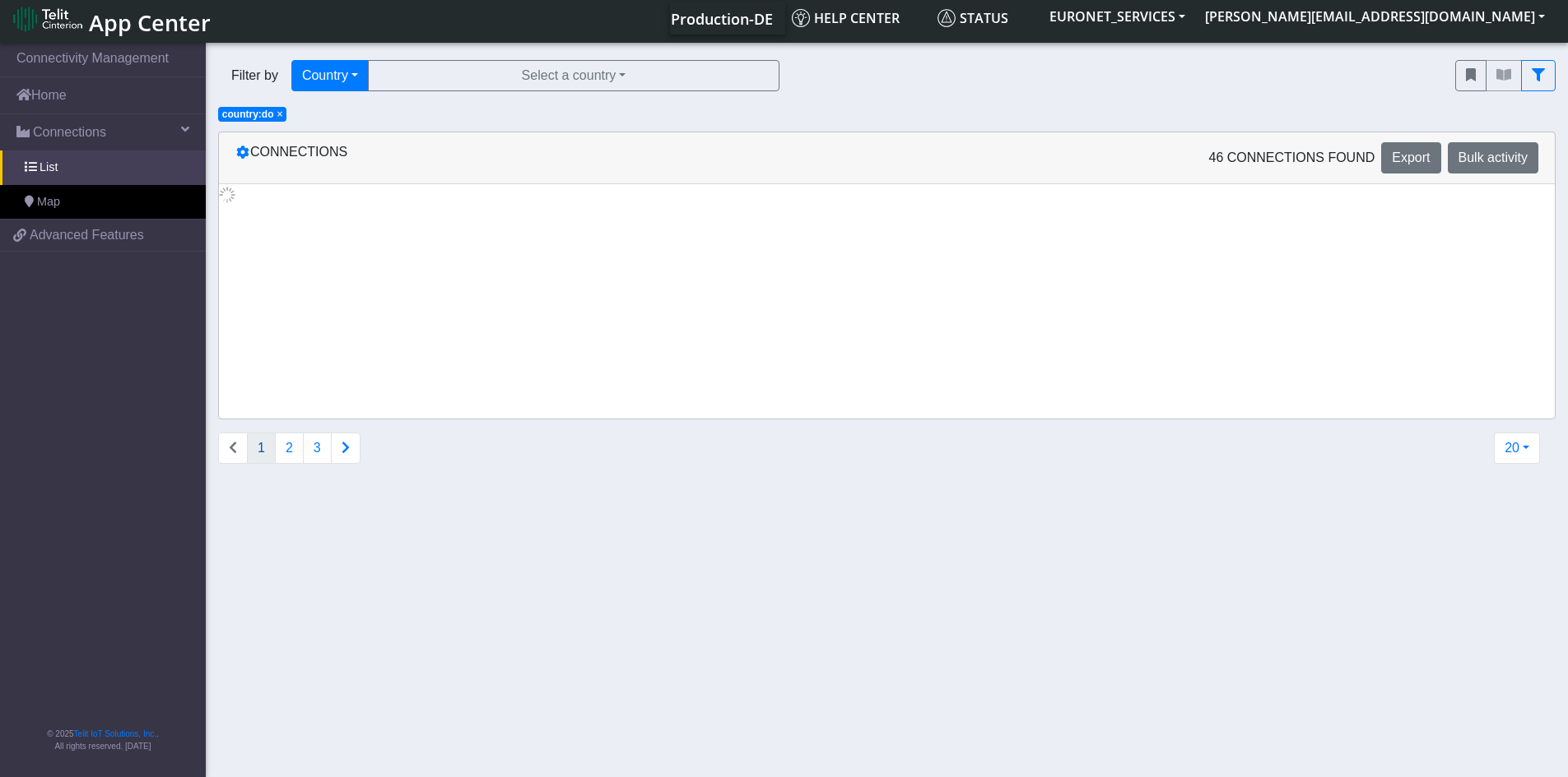
scroll to position [0, 0]
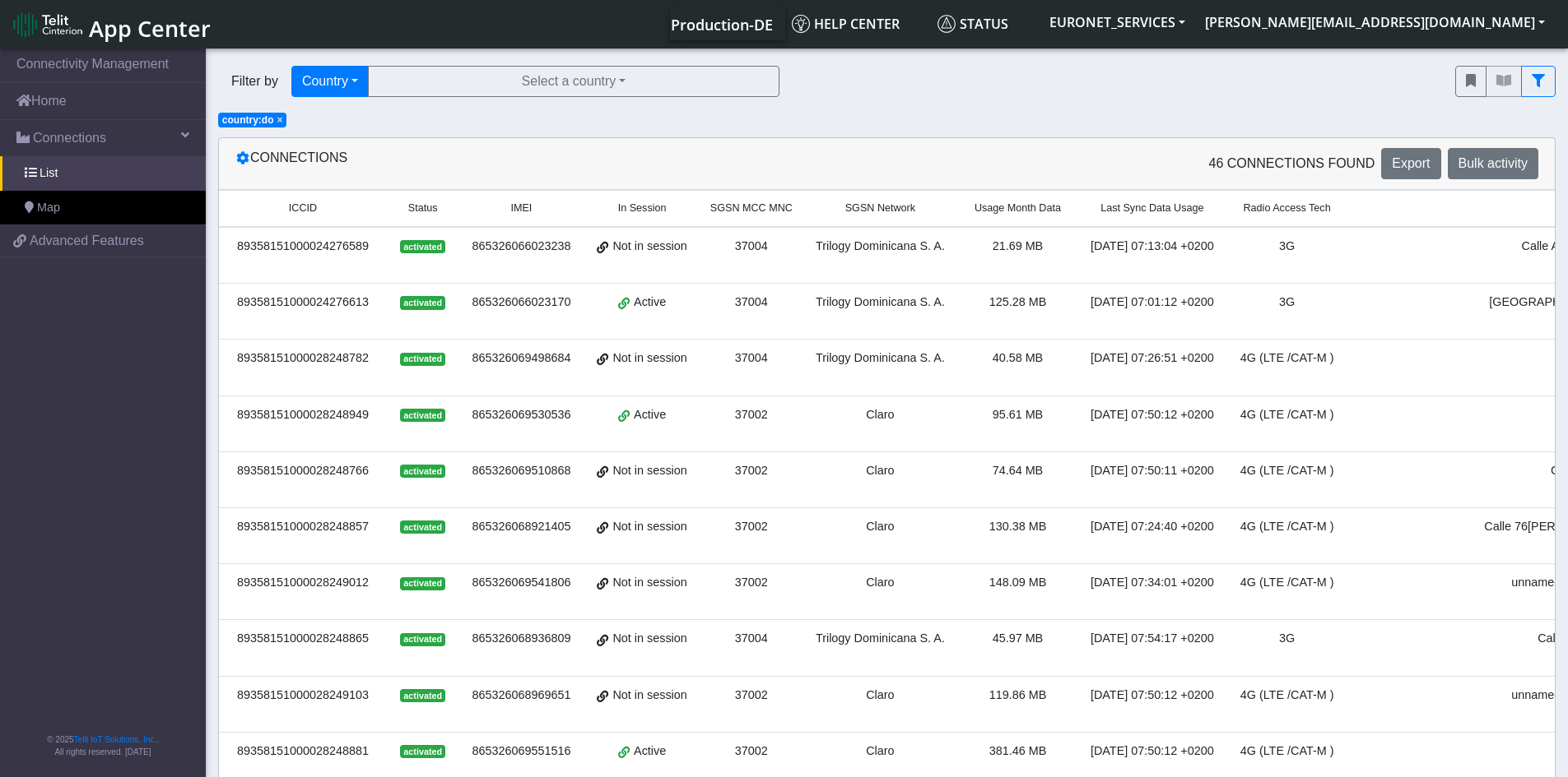
click at [643, 210] on span "In Session" at bounding box center [642, 208] width 49 height 16
click at [346, 246] on div "89358151000024276589" at bounding box center [303, 247] width 148 height 18
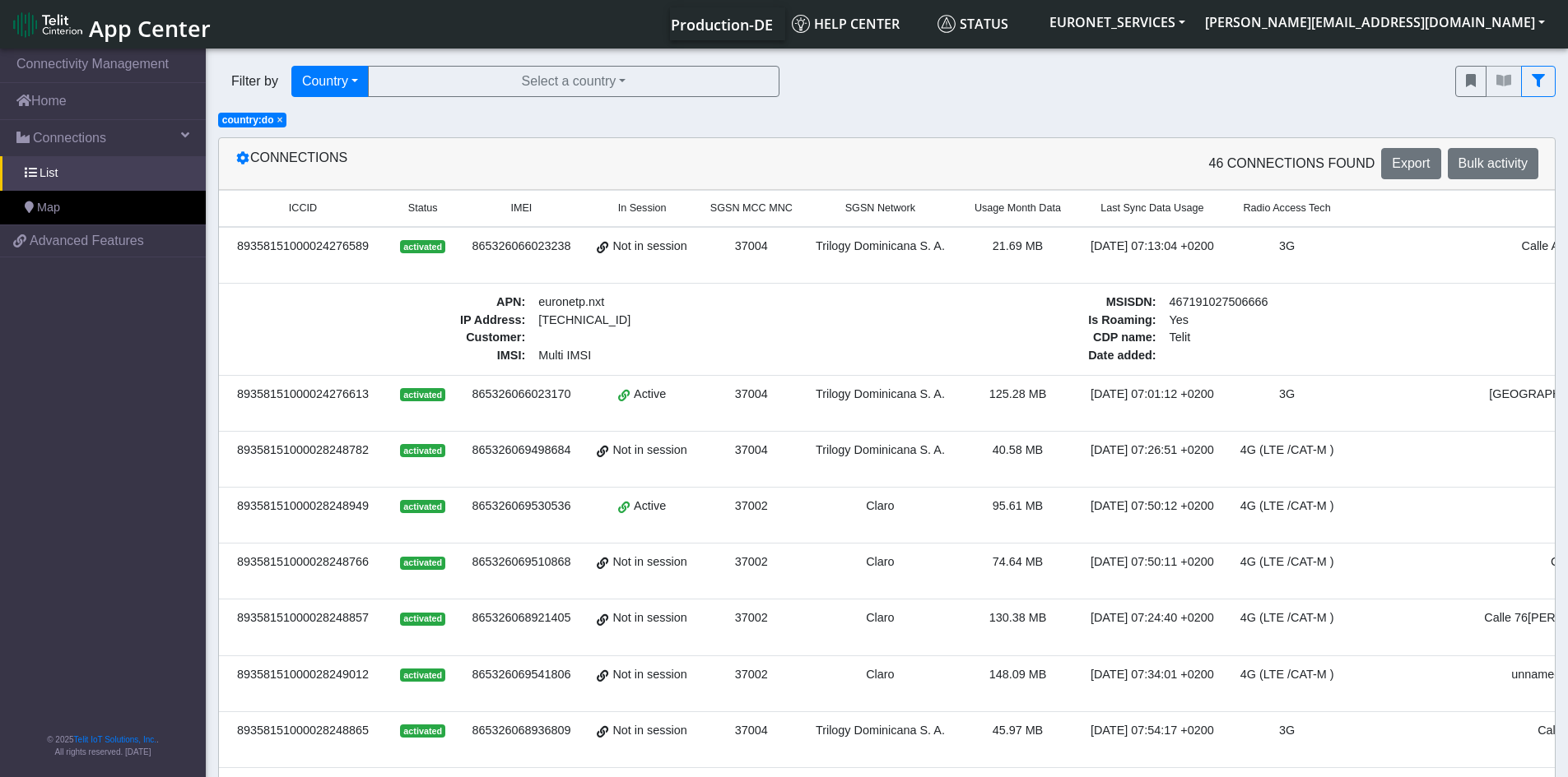
click at [1202, 321] on span "Yes" at bounding box center [1314, 321] width 303 height 18
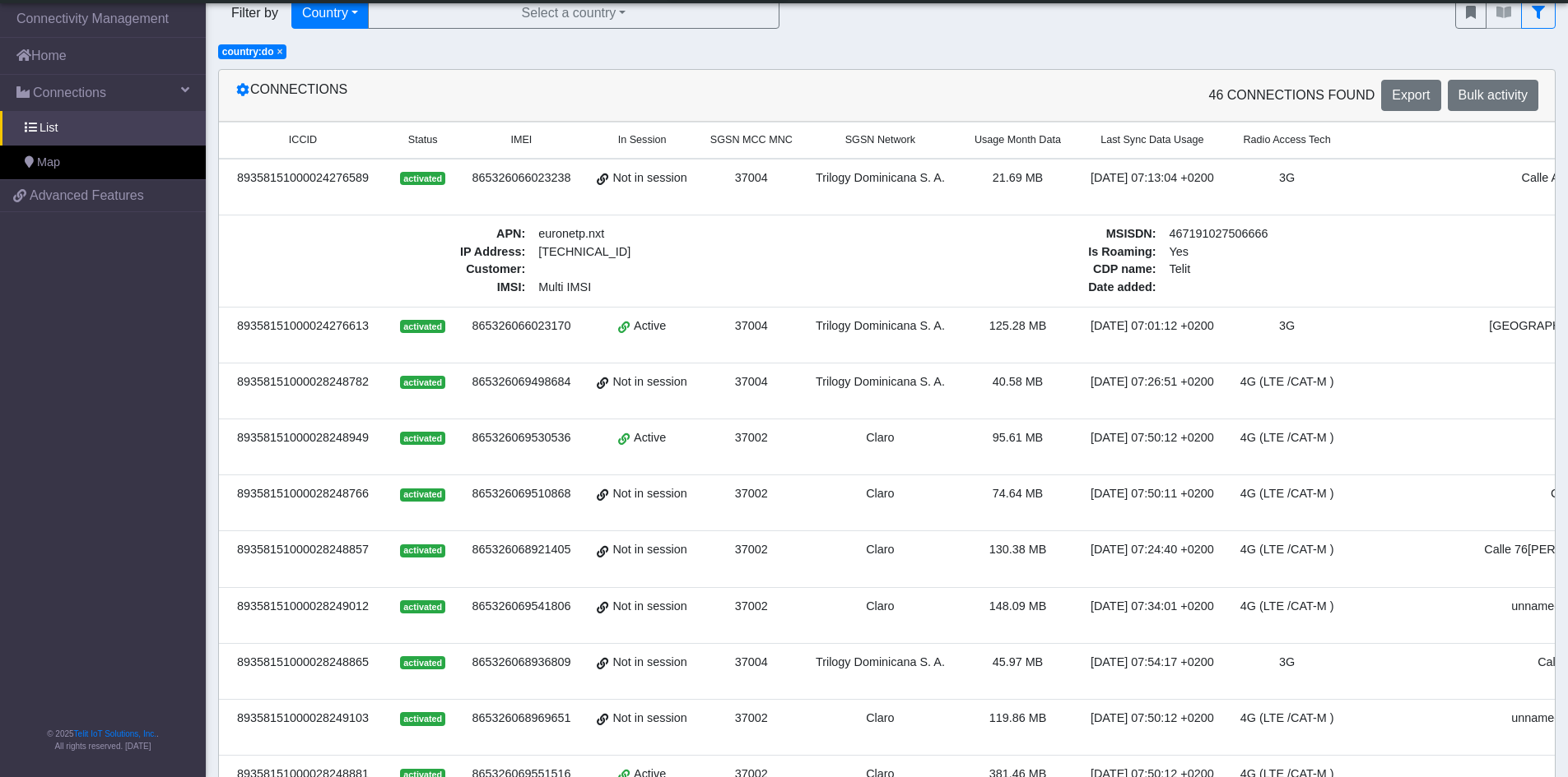
scroll to position [10, 0]
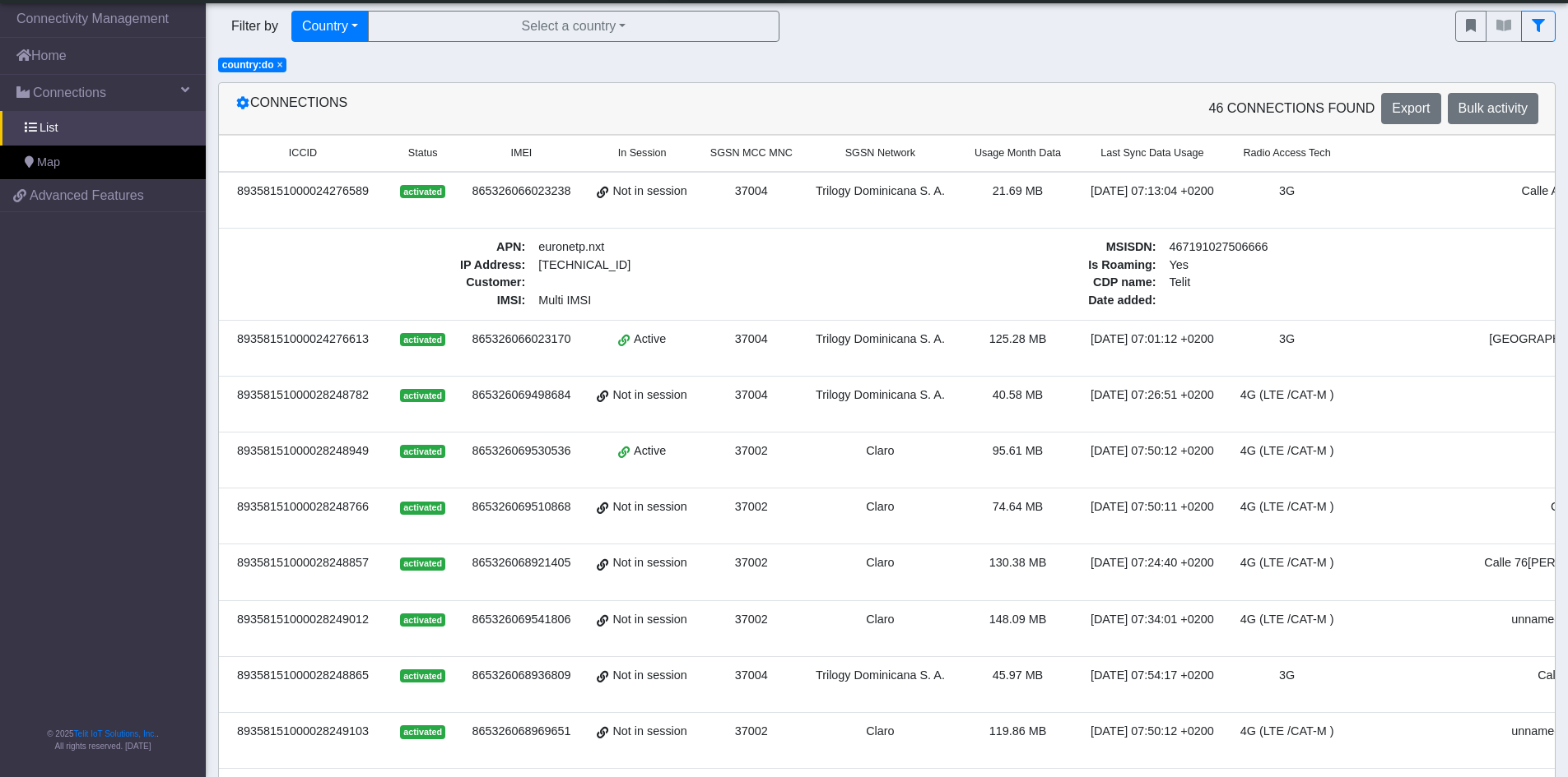
click at [1186, 281] on span "Telit" at bounding box center [1314, 283] width 303 height 18
click at [331, 335] on div "89358151000024276613" at bounding box center [303, 340] width 148 height 18
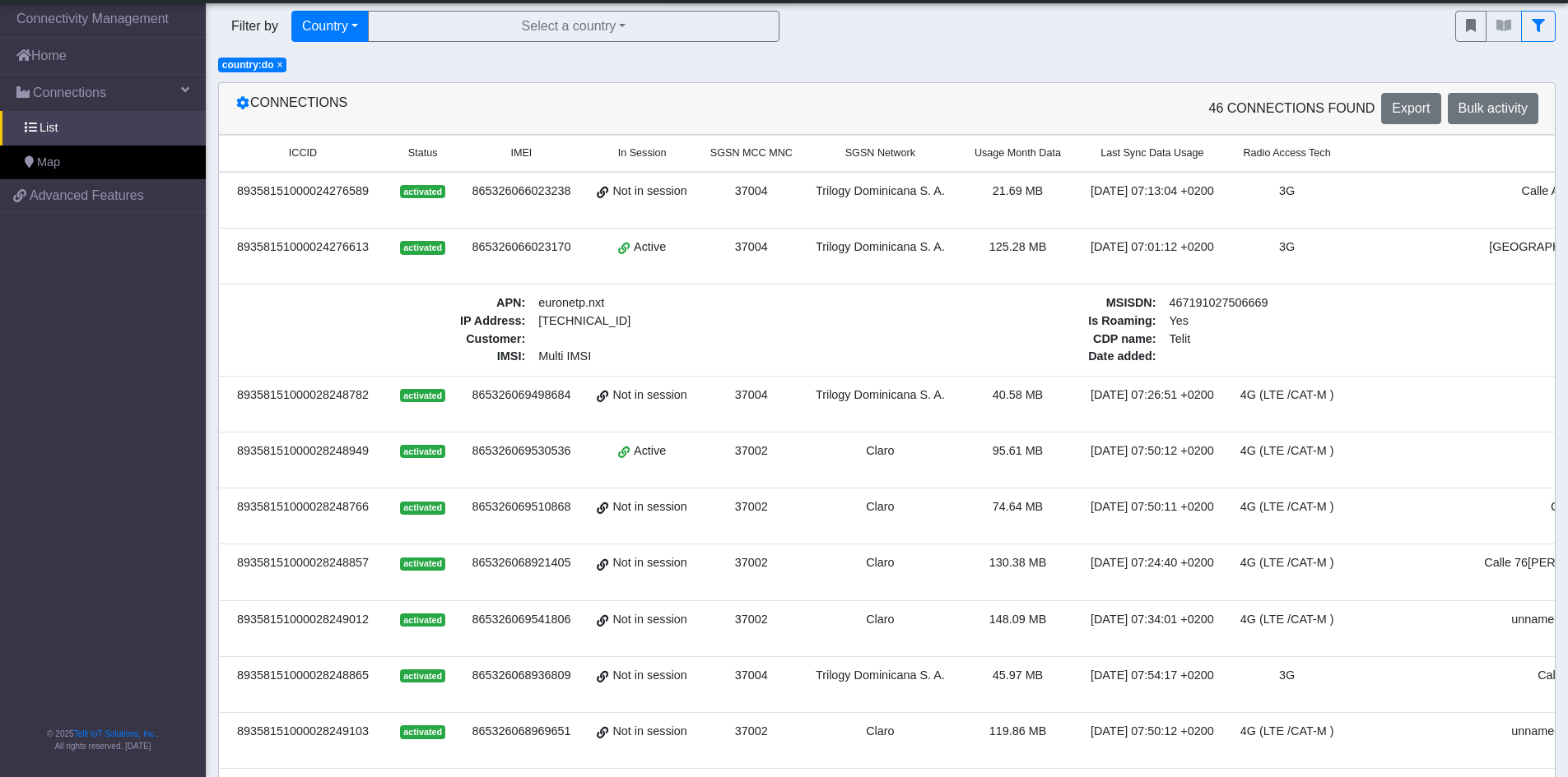
click at [335, 399] on div "89358151000028248782" at bounding box center [303, 396] width 148 height 18
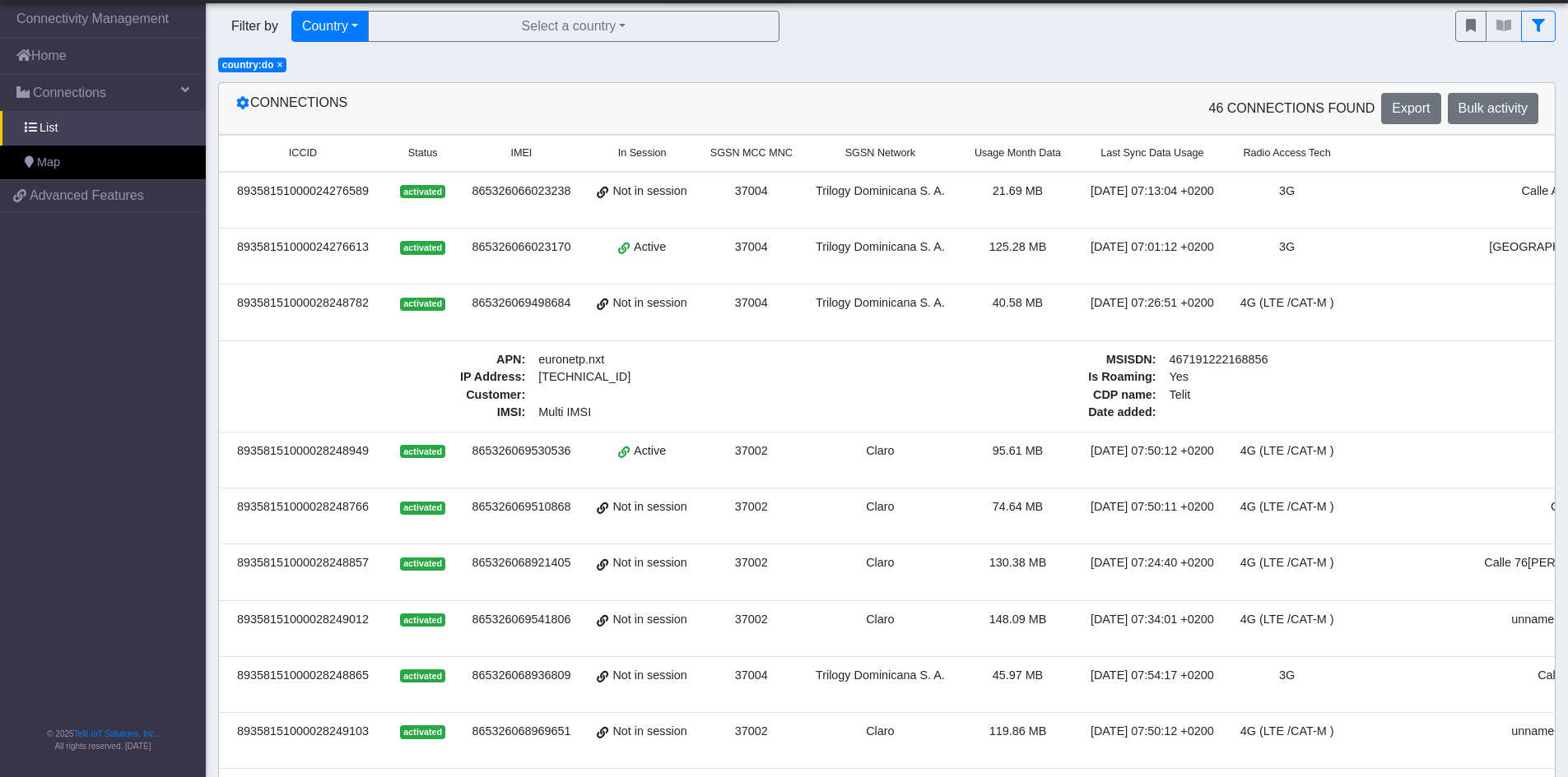
click at [304, 456] on div "89358151000028248949" at bounding box center [303, 451] width 148 height 18
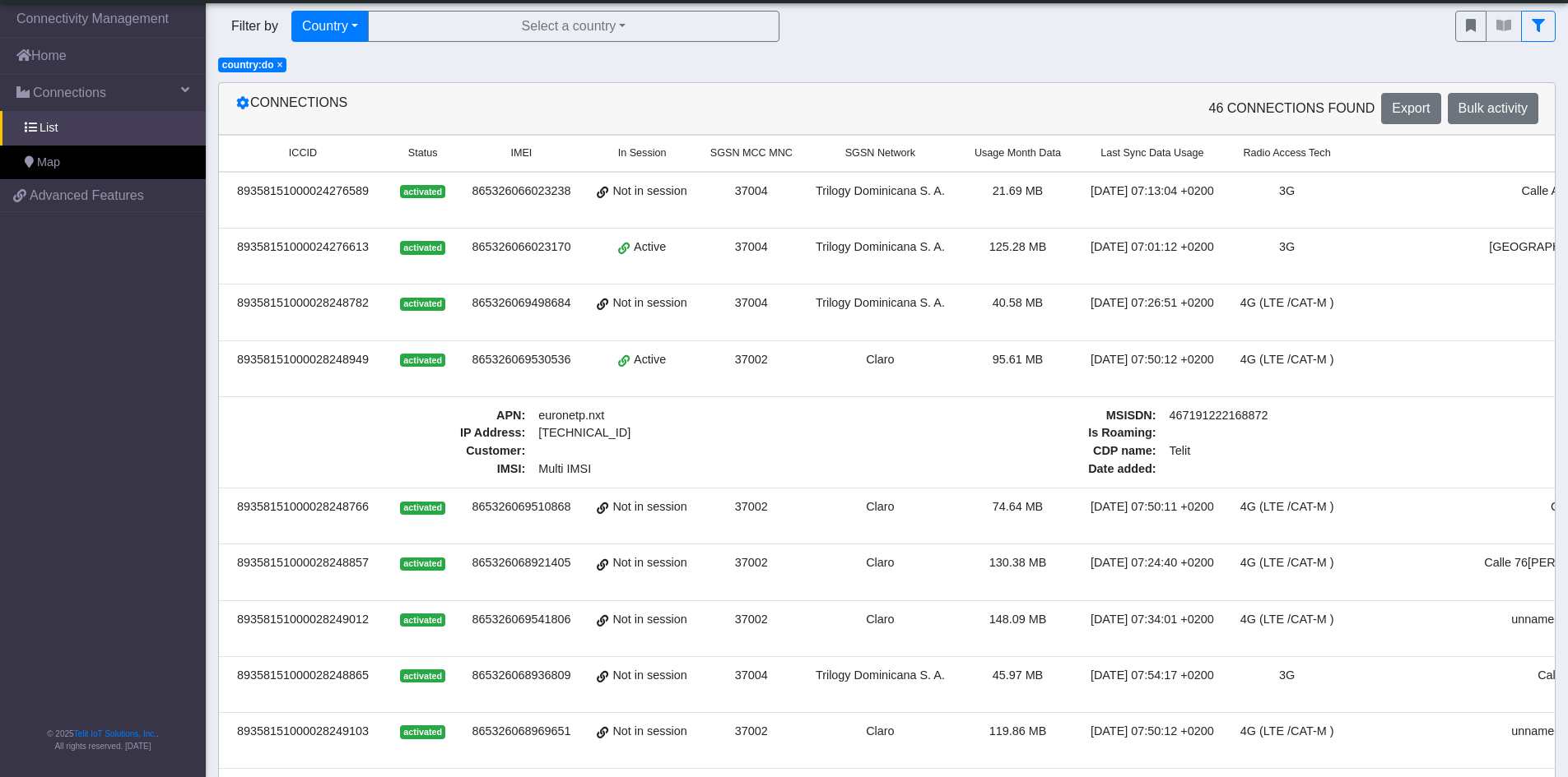
click at [305, 508] on div "89358151000028248766" at bounding box center [303, 507] width 148 height 18
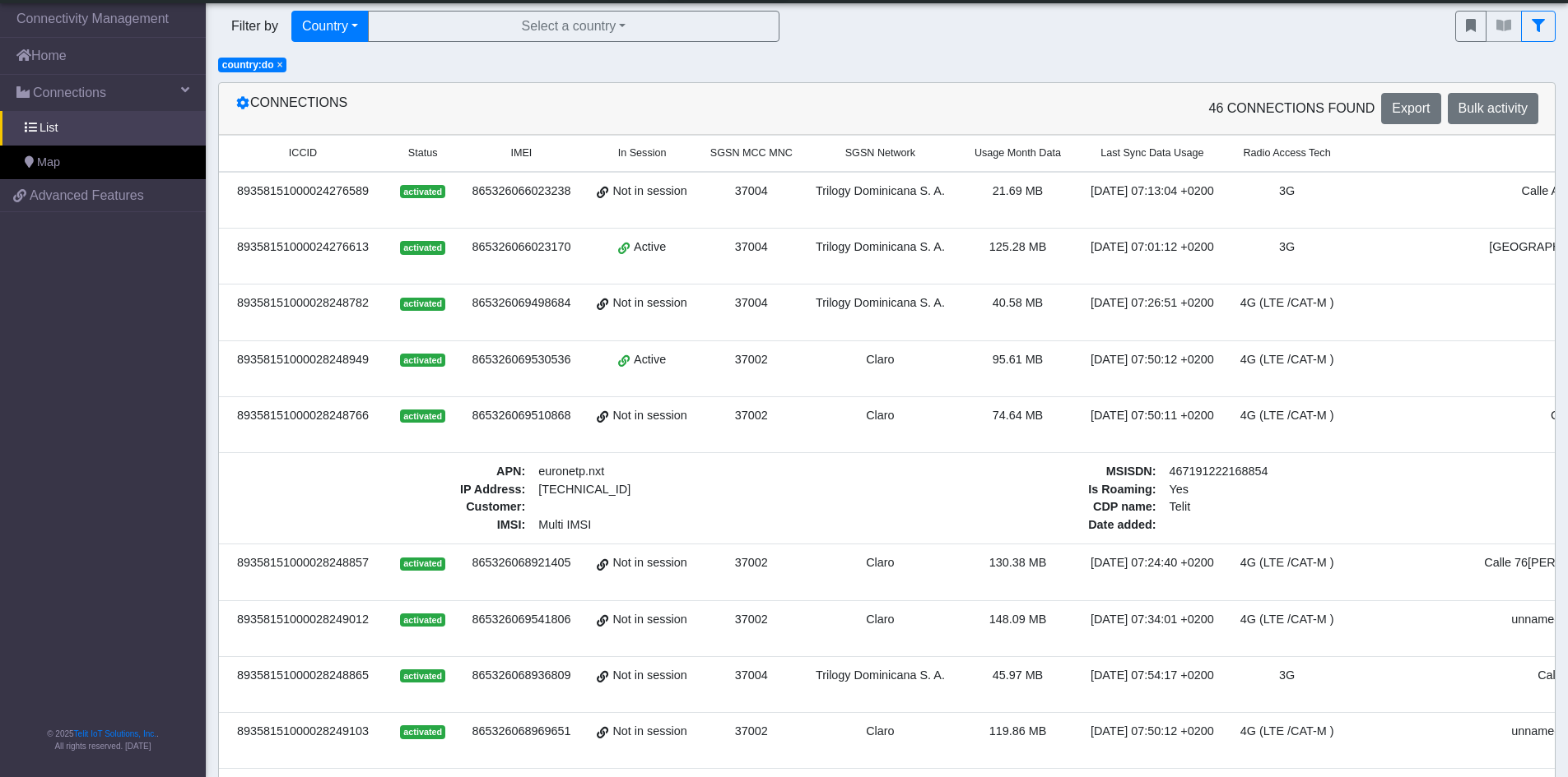
click at [297, 561] on div "89358151000028248857" at bounding box center [303, 563] width 148 height 18
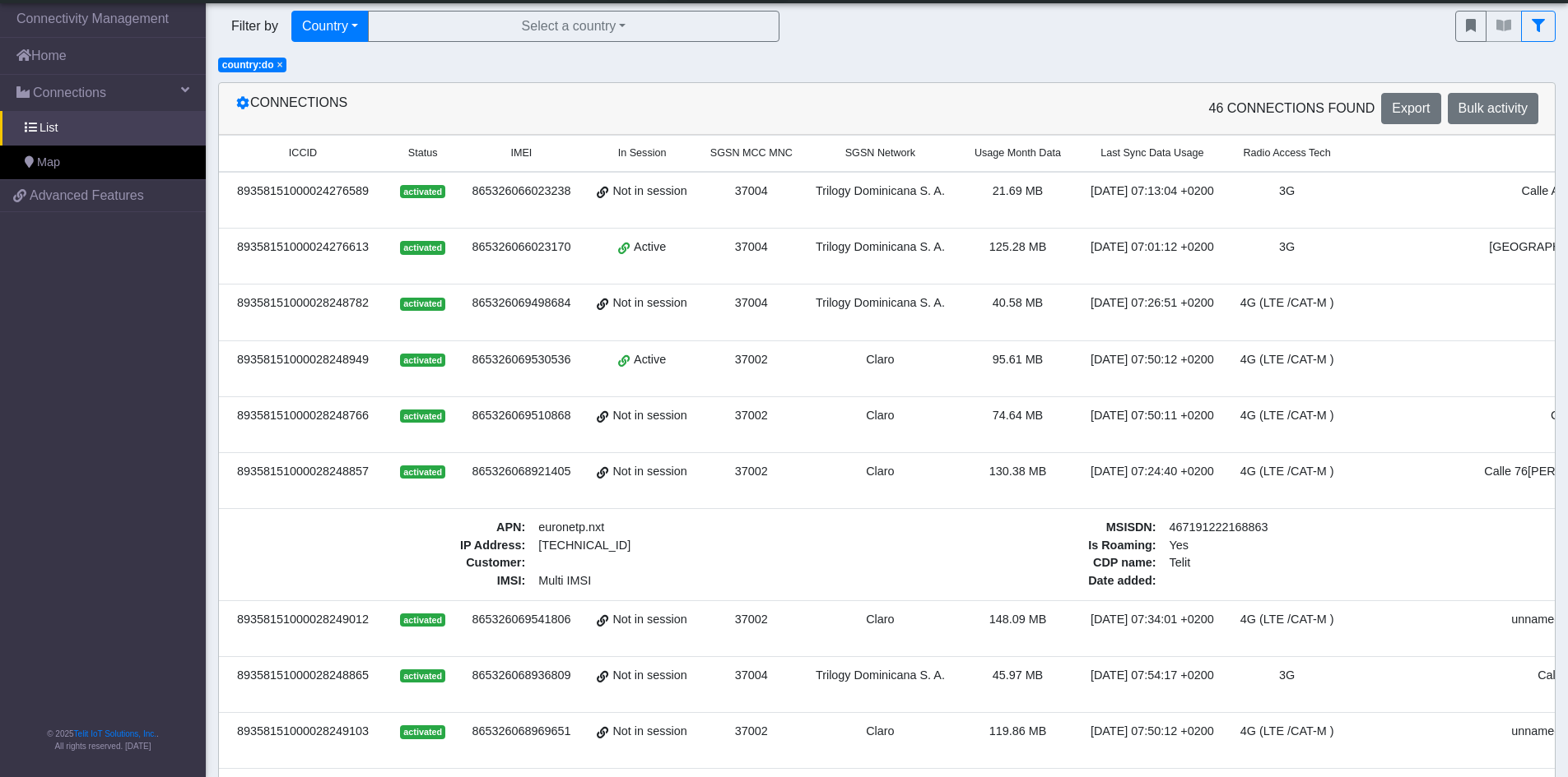
click at [295, 624] on div "89358151000028249012" at bounding box center [303, 620] width 148 height 18
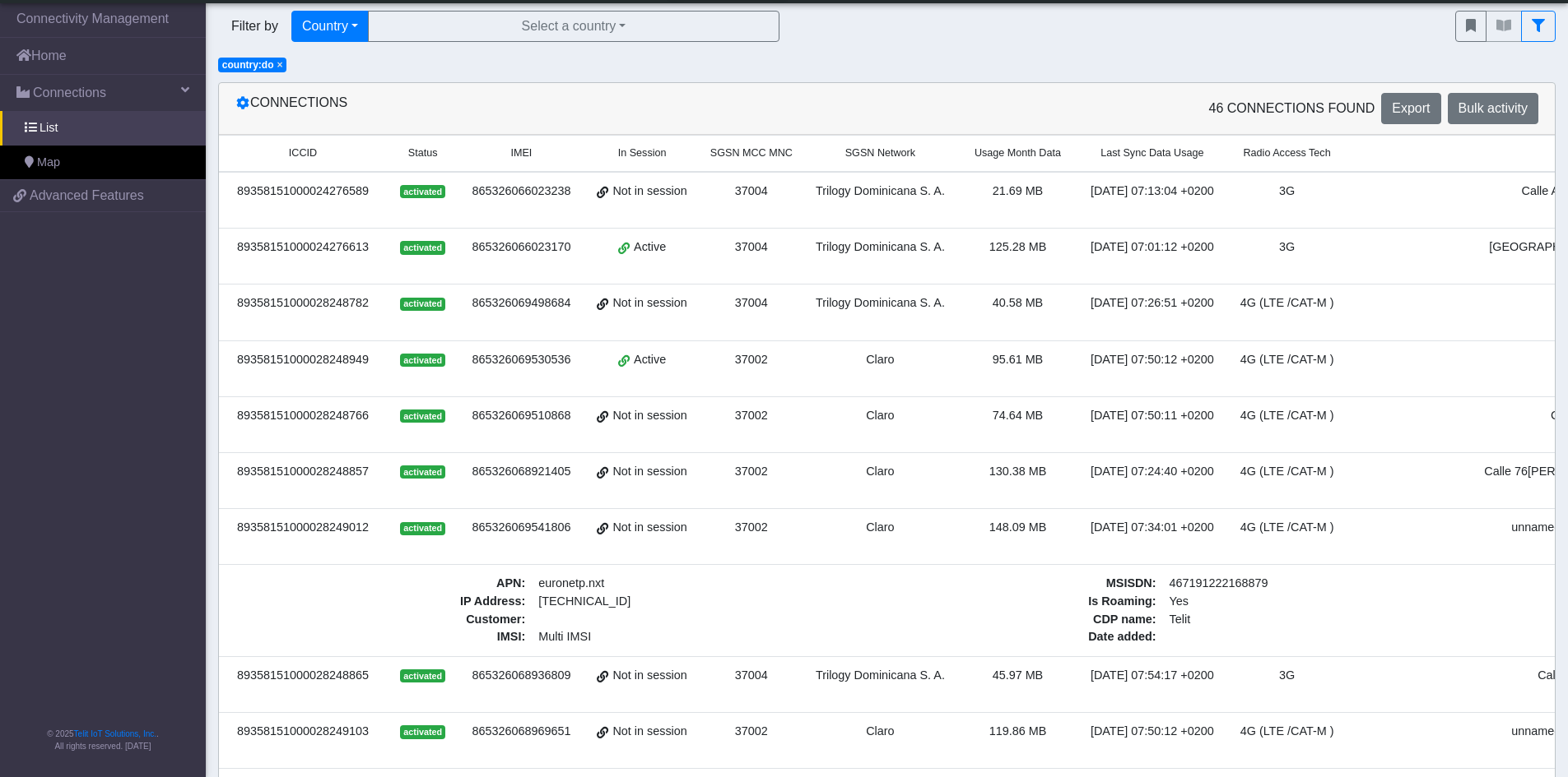
click at [297, 679] on div "89358151000028248865" at bounding box center [303, 676] width 148 height 18
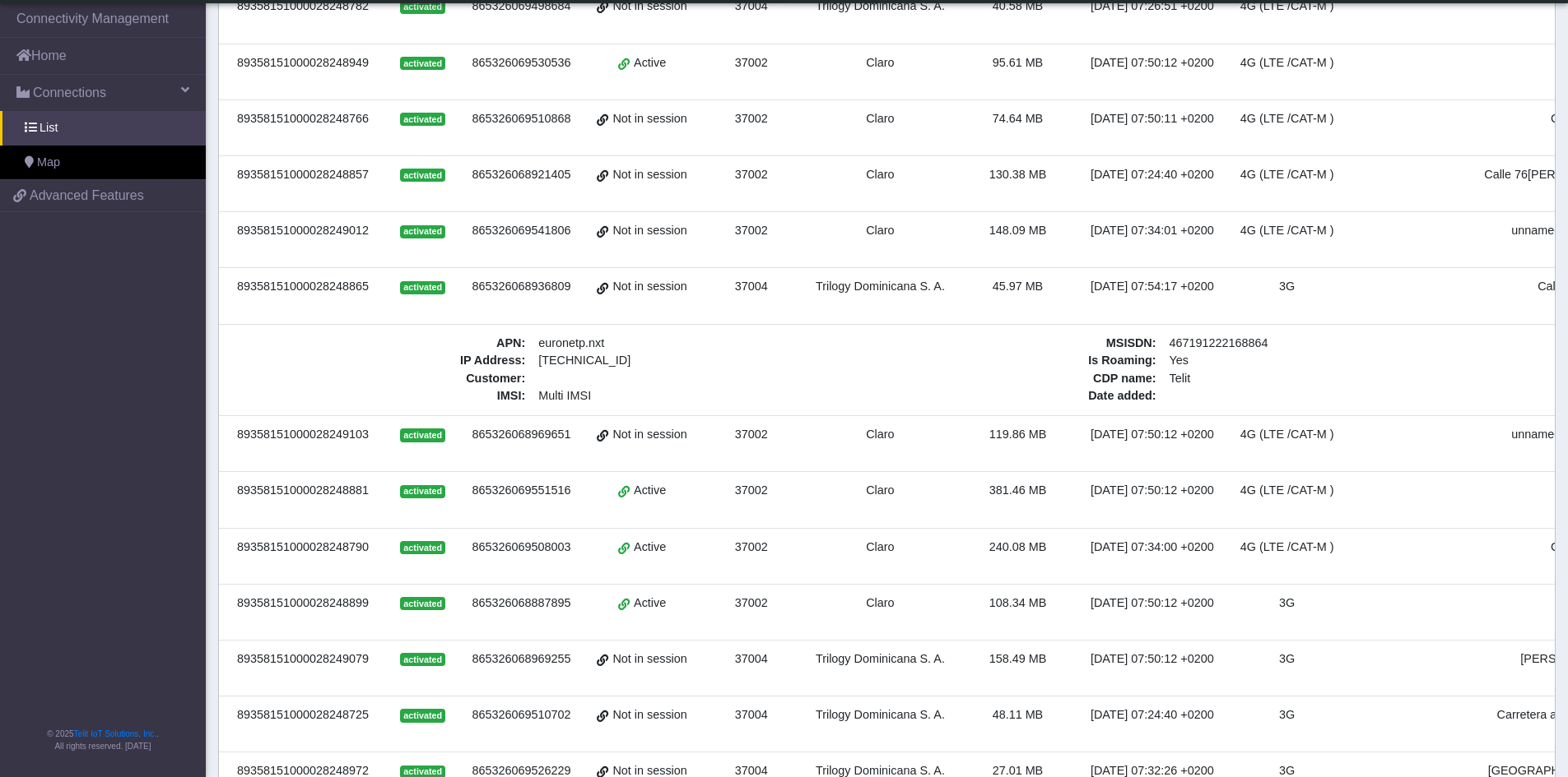
scroll to position [275, 0]
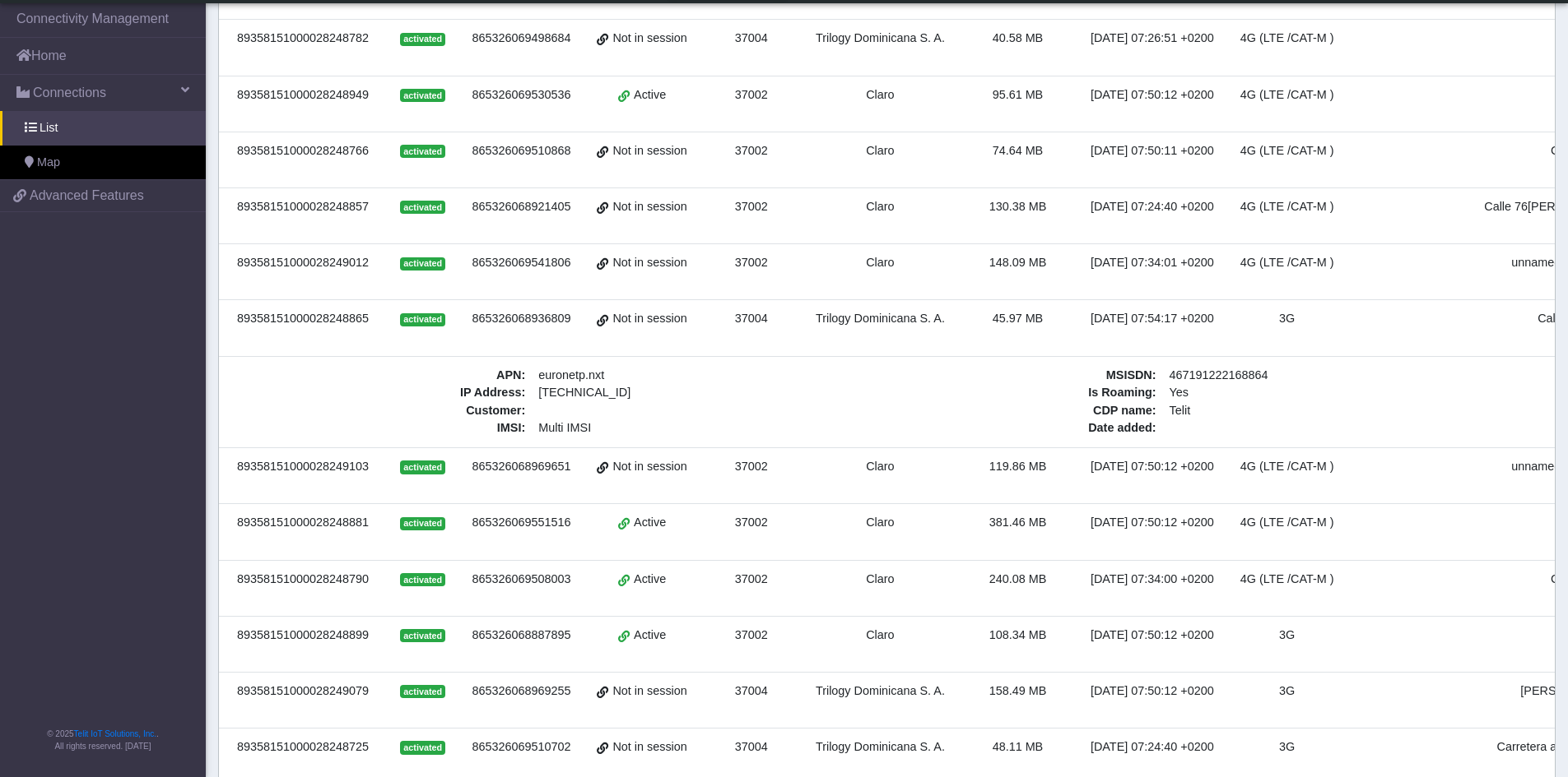
click at [433, 522] on span "activated" at bounding box center [422, 523] width 45 height 13
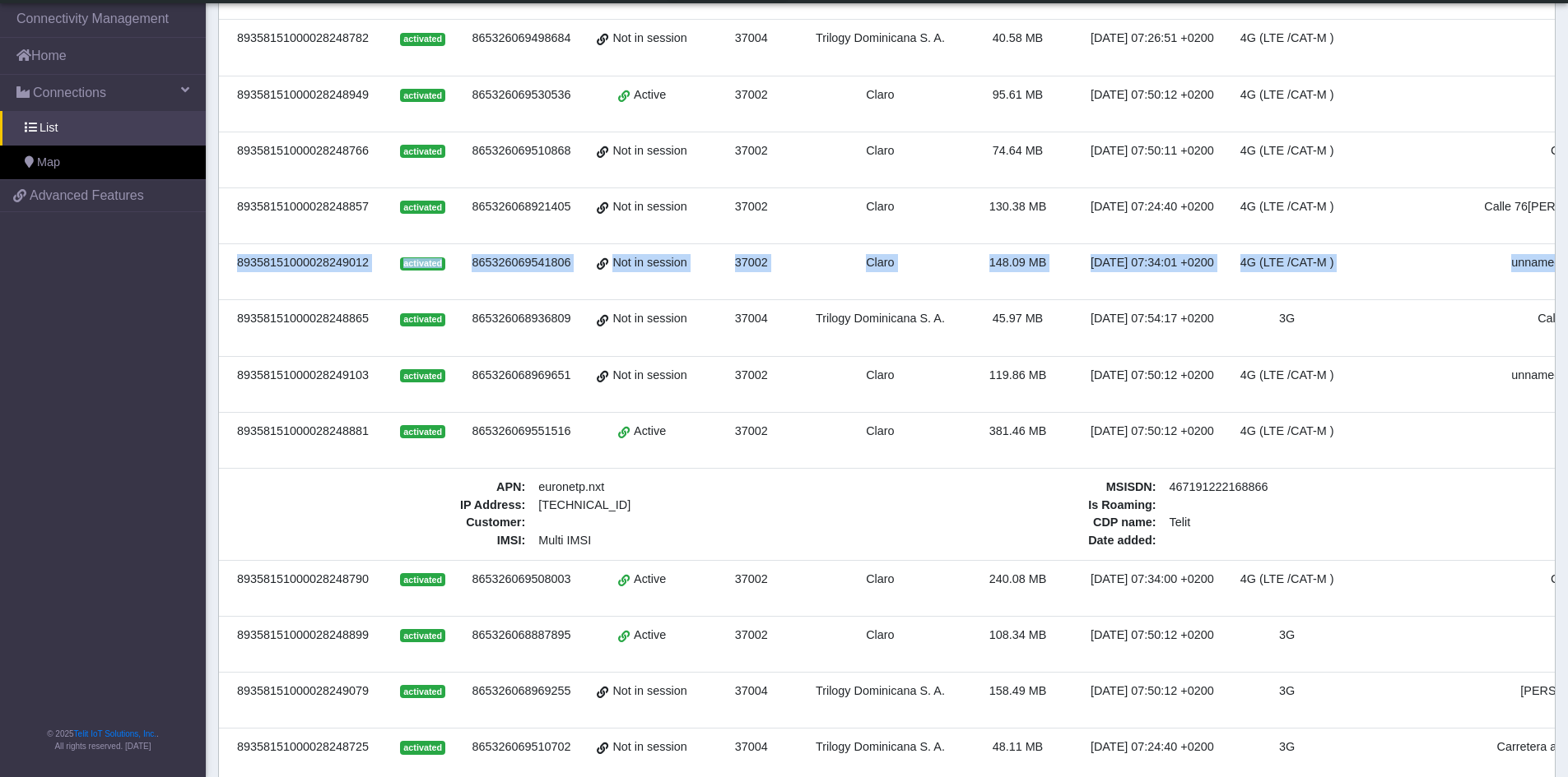
drag, startPoint x: 1565, startPoint y: 231, endPoint x: 1572, endPoint y: 268, distance: 37.7
click at [1568, 268] on html "App Center Production-DE Help center Status EURONET_SERVICES dariusz.bekiesza@t…" at bounding box center [784, 114] width 1568 height 777
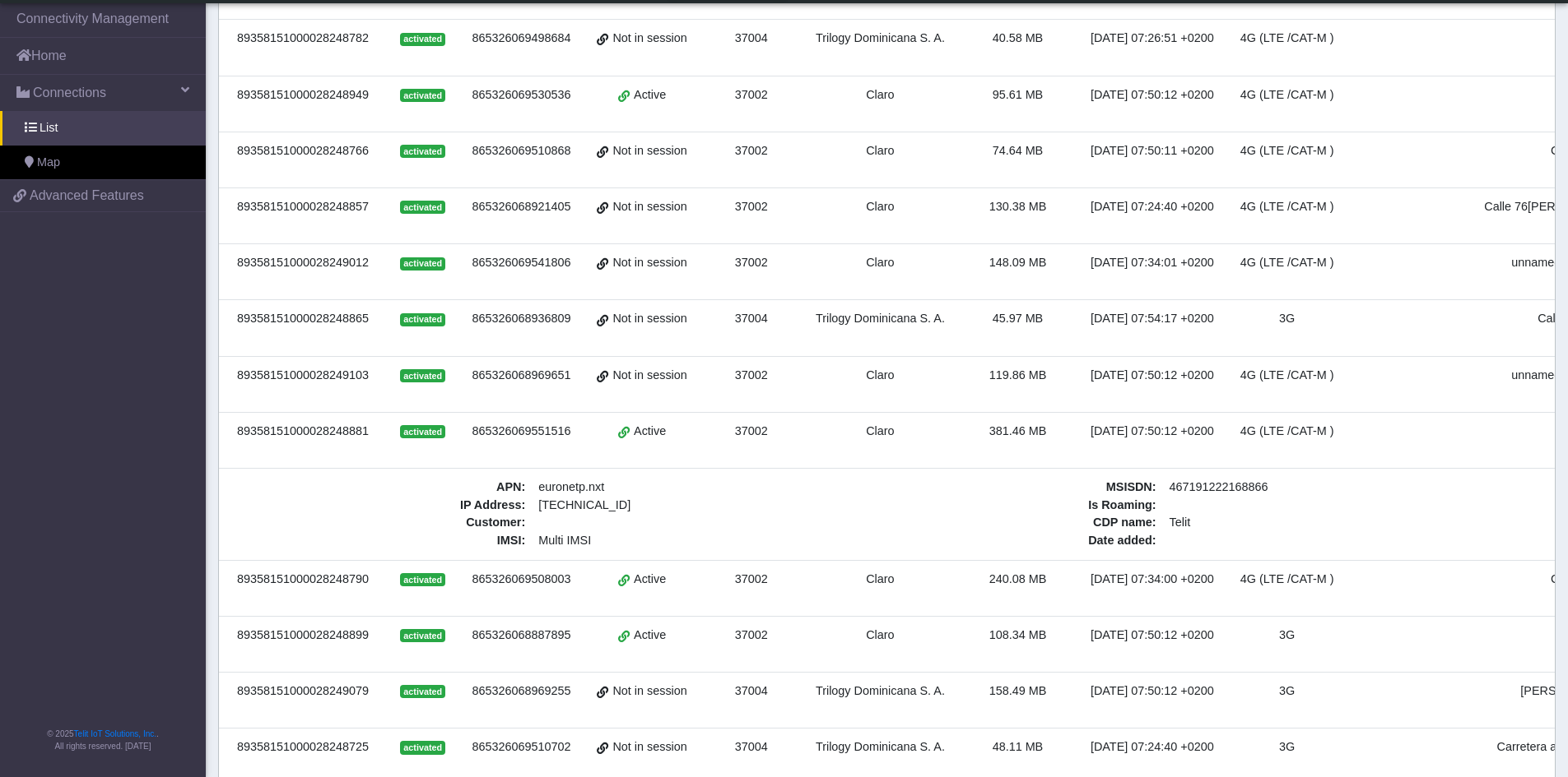
click at [670, 693] on span "Not in session" at bounding box center [649, 692] width 74 height 18
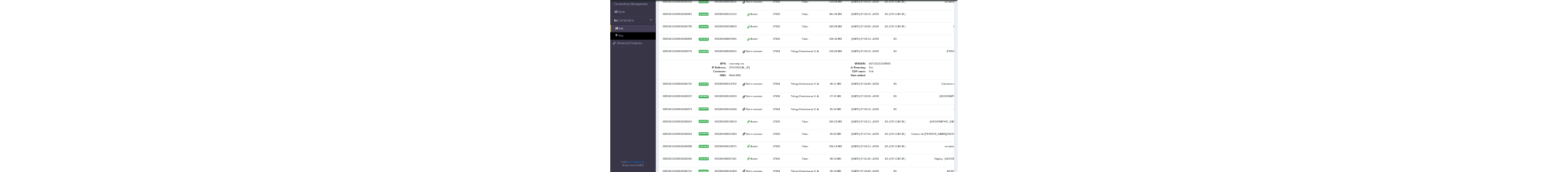
scroll to position [504, 0]
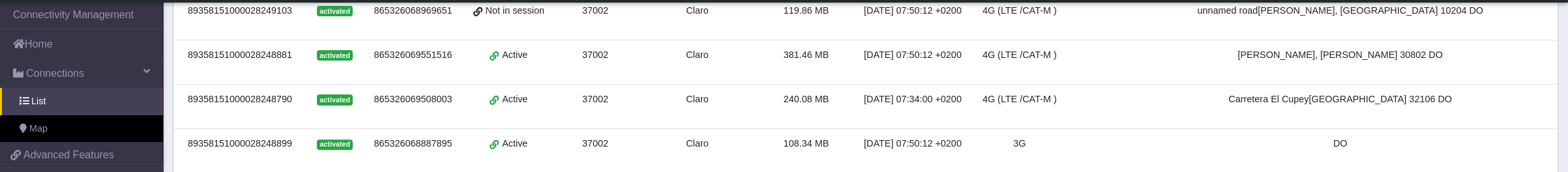
click at [277, 13] on div "89358151000028249103" at bounding box center [240, 11] width 117 height 14
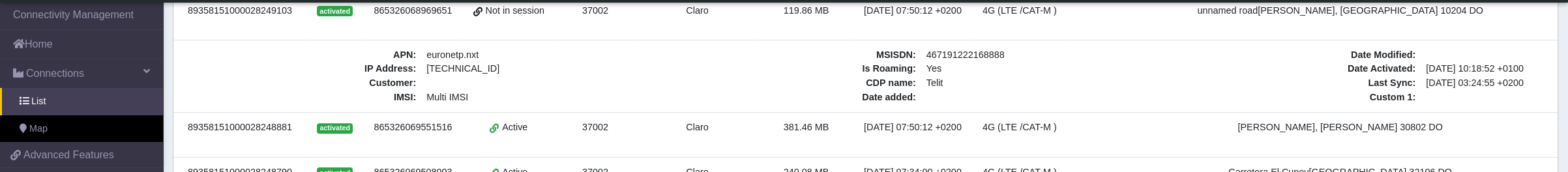
click at [1251, 48] on span at bounding box center [1540, 55] width 240 height 14
click at [272, 62] on span "IP Address :" at bounding box center [299, 69] width 240 height 14
click at [270, 62] on span "IP Address :" at bounding box center [299, 69] width 240 height 14
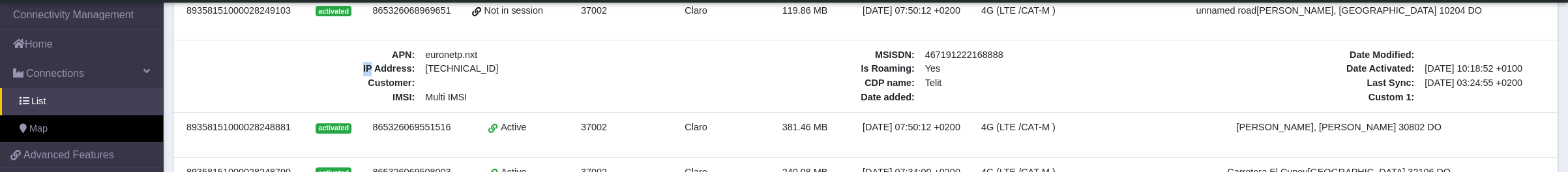
click at [270, 62] on span "IP Address :" at bounding box center [299, 69] width 240 height 14
click at [273, 8] on div "89358151000028249103" at bounding box center [238, 11] width 117 height 14
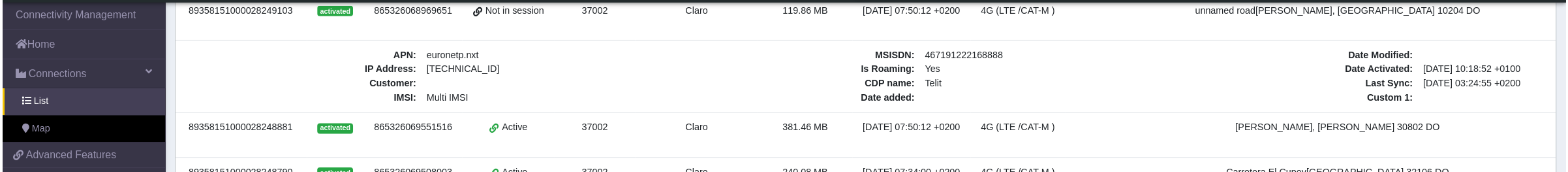
scroll to position [0, 0]
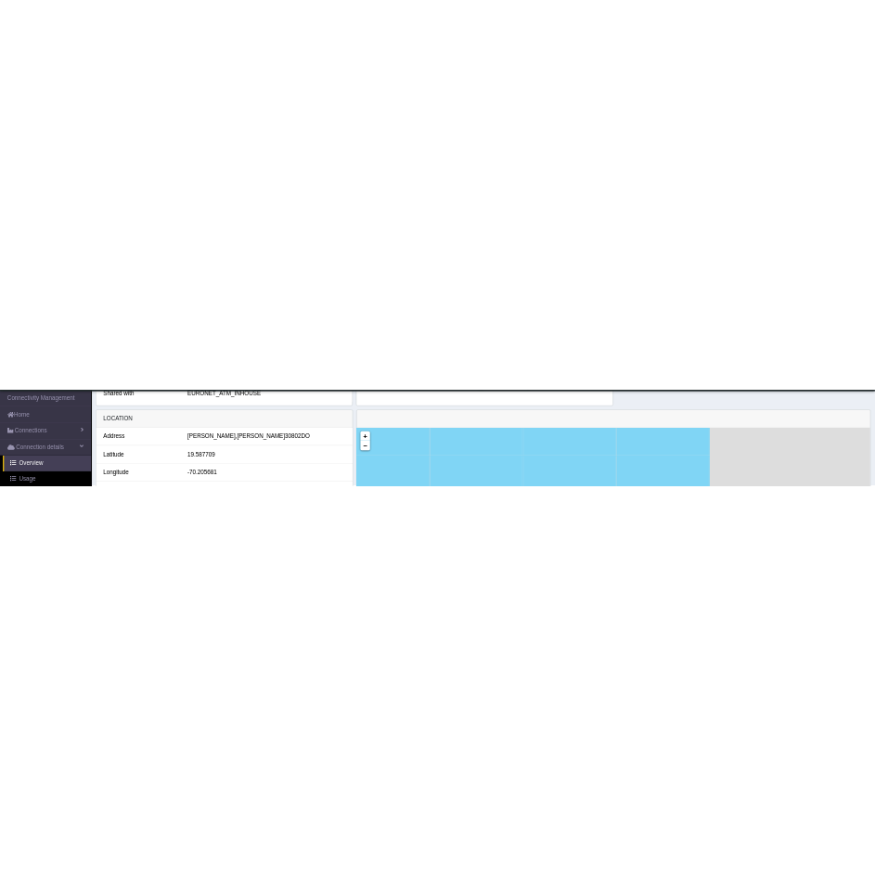
scroll to position [496, 0]
